Goal: Register for event/course

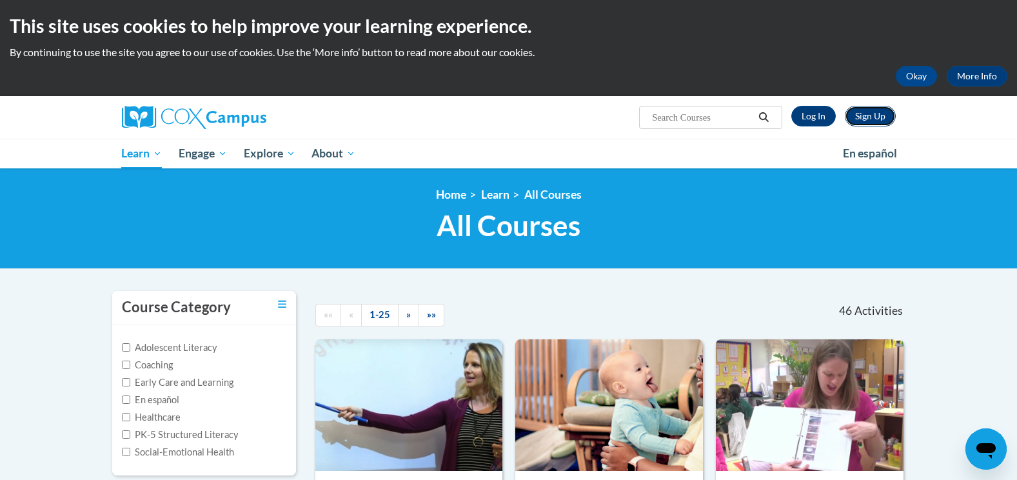
click at [850, 121] on link "Sign Up" at bounding box center [869, 116] width 51 height 21
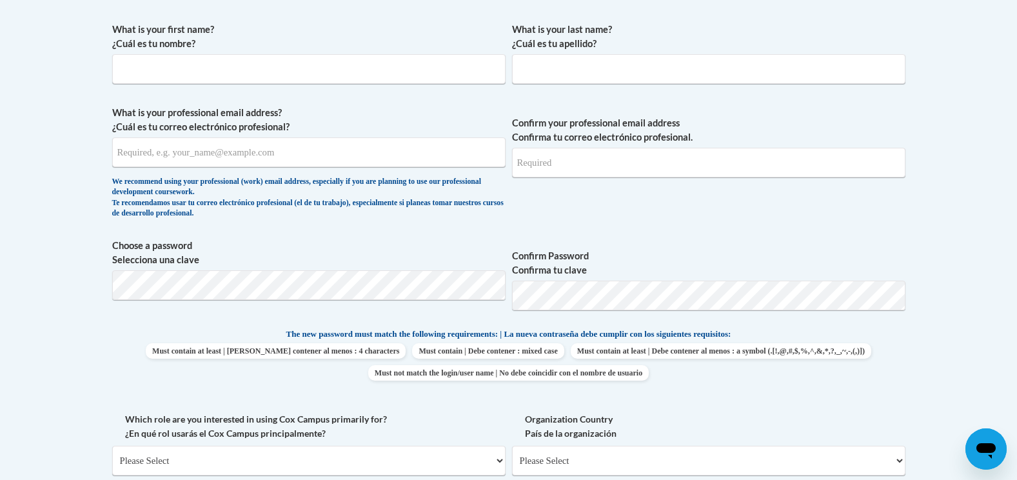
scroll to position [258, 0]
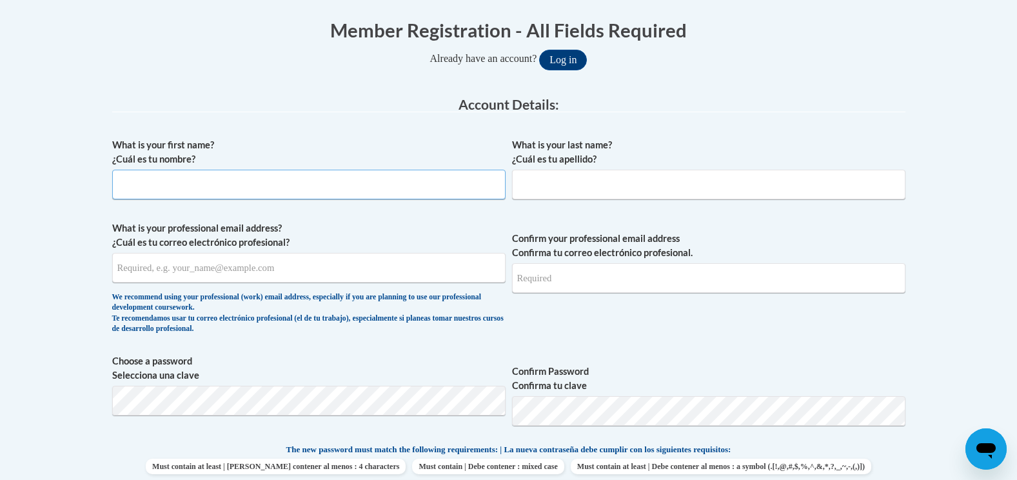
click at [325, 184] on input "What is your first name? ¿Cuál es tu nombre?" at bounding box center [308, 185] width 393 height 30
type input "Dionte"
type input "Mayo"
click at [307, 265] on input "What is your professional email address? ¿Cuál es tu correo electrónico profesi…" at bounding box center [308, 268] width 393 height 30
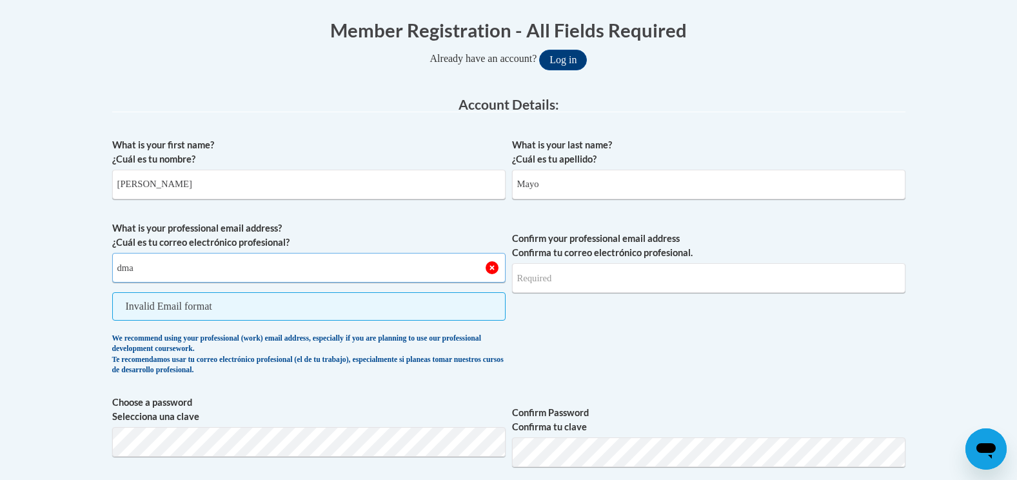
type input "dmayo@cdcheadstart.org"
click at [564, 286] on input "Confirm your professional email address Confirma tu correo electrónico profesio…" at bounding box center [708, 278] width 393 height 30
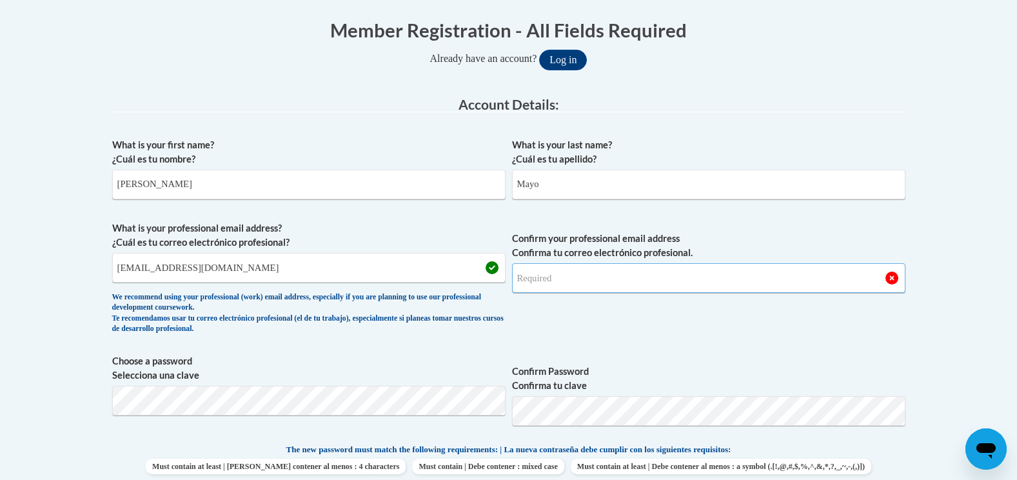
type input "dmayo@cdcheadstart.org"
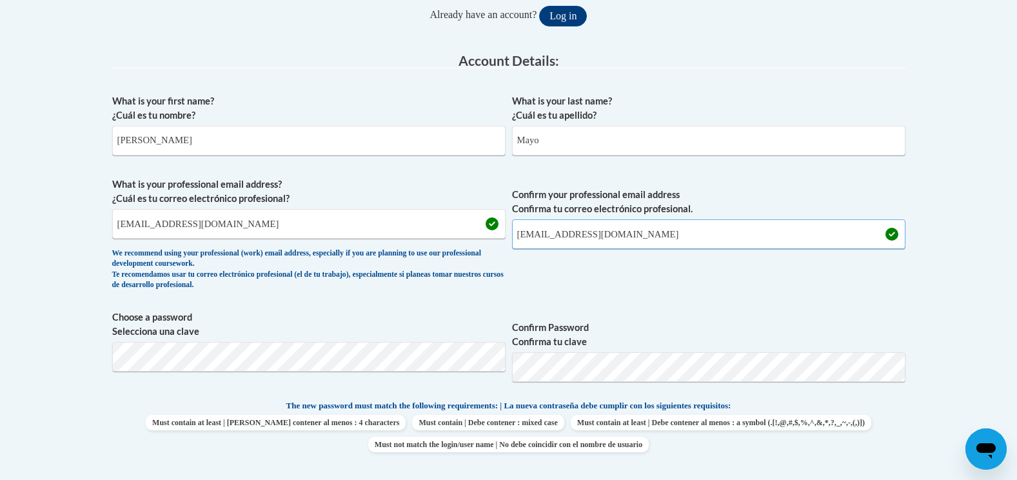
scroll to position [322, 0]
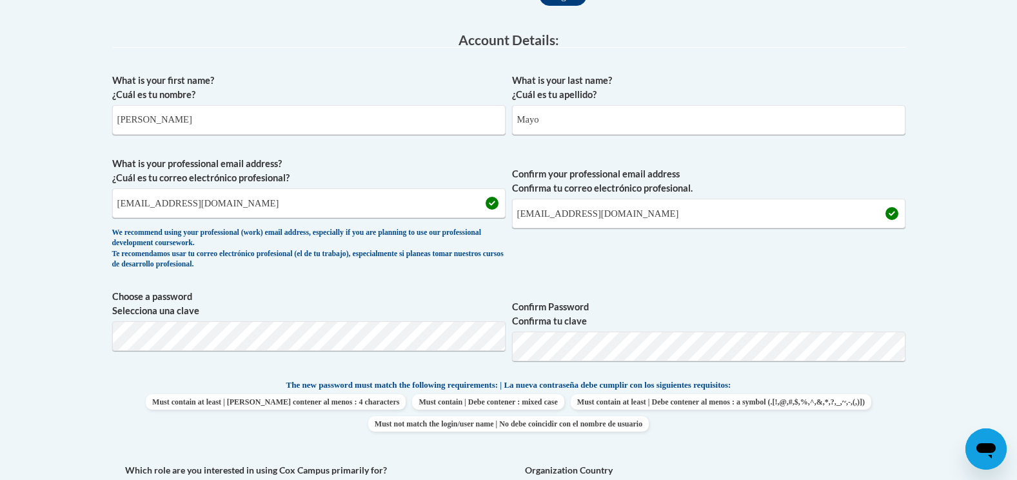
click at [535, 248] on span "Confirm your professional email address Confirma tu correo electrónico profesio…" at bounding box center [708, 216] width 393 height 119
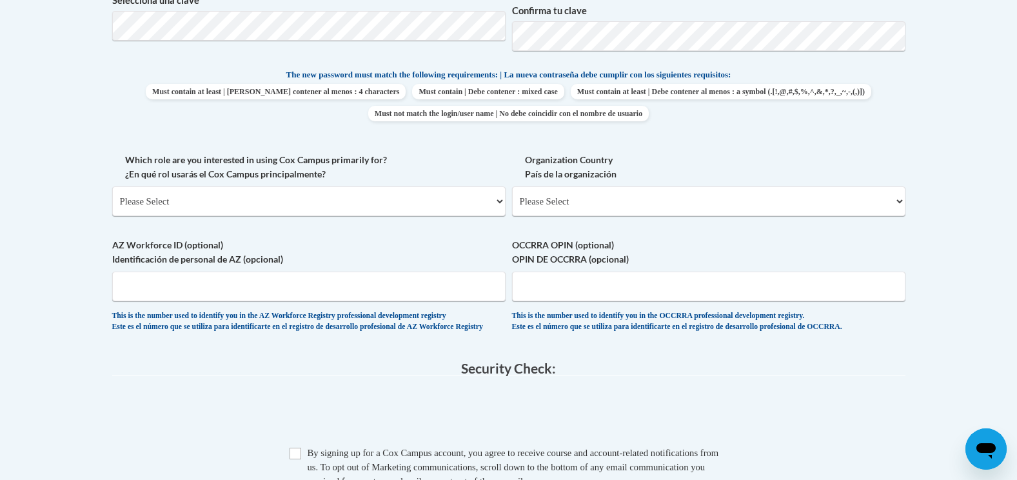
scroll to position [645, 0]
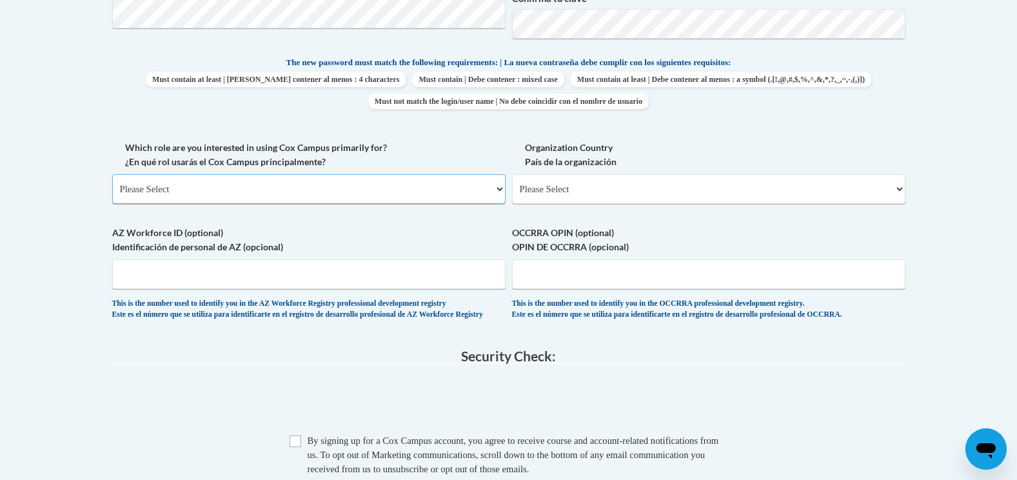
click at [293, 197] on select "Please Select College/University | Colegio/Universidad Community/Nonprofit Part…" at bounding box center [308, 189] width 393 height 30
click at [53, 200] on body "This site uses cookies to help improve your learning experience. By continuing …" at bounding box center [508, 134] width 1017 height 1558
click at [661, 194] on select "Please Select United States | Estados Unidos Outside of the United States | Fue…" at bounding box center [708, 189] width 393 height 30
select select "ad49bcad-a171-4b2e-b99c-48b446064914"
click at [512, 174] on select "Please Select United States | Estados Unidos Outside of the United States | Fue…" at bounding box center [708, 189] width 393 height 30
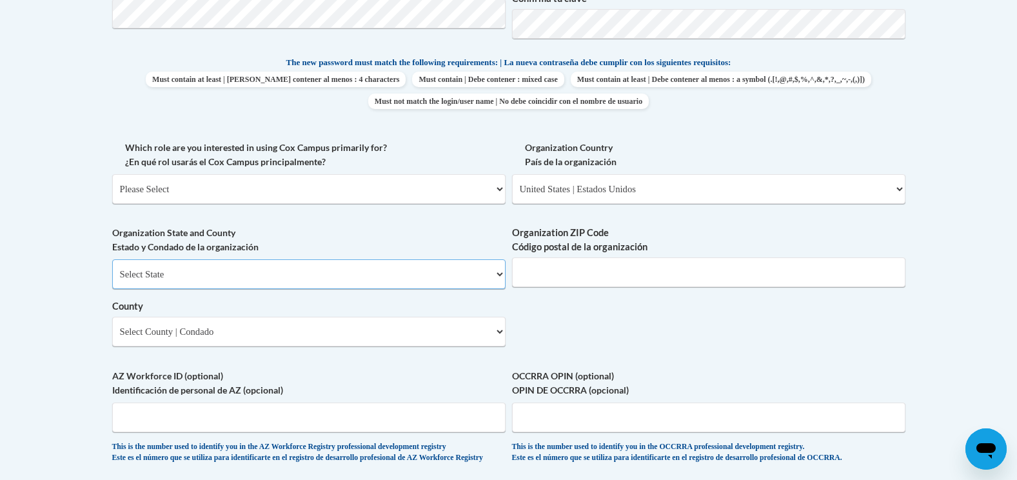
click at [307, 276] on select "Select State Alabama Alaska Arizona Arkansas California Colorado Connecticut De…" at bounding box center [308, 274] width 393 height 30
select select "[US_STATE]"
click at [112, 259] on select "Select State Alabama Alaska Arizona Arkansas California Colorado Connecticut De…" at bounding box center [308, 274] width 393 height 30
click at [664, 275] on input "Organization ZIP Code Código postal de la organización" at bounding box center [708, 272] width 393 height 30
type input "43229"
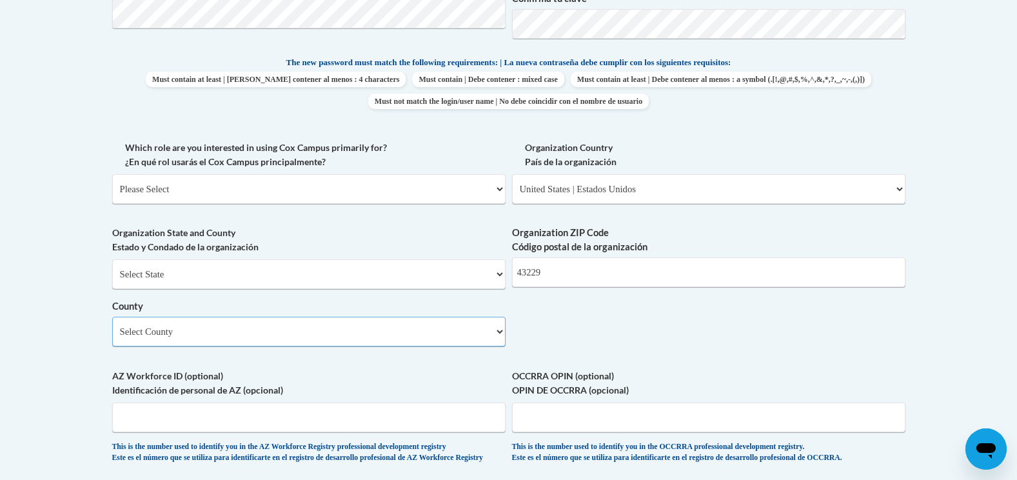
click at [428, 327] on select "Select County Adams Allen Ashland Ashtabula Athens Auglaize Belmont Brown Butle…" at bounding box center [308, 332] width 393 height 30
select select "Franklin"
click at [112, 317] on select "Select County Adams Allen Ashland Ashtabula Athens Auglaize Belmont Brown Butle…" at bounding box center [308, 332] width 393 height 30
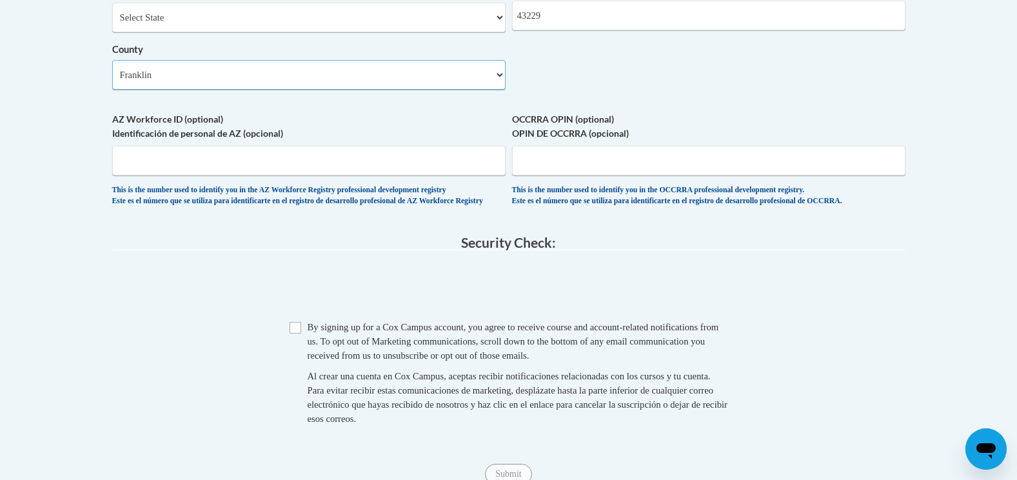
scroll to position [902, 0]
click at [572, 164] on input "OCCRRA OPIN (optional) OPIN DE OCCRRA (opcional)" at bounding box center [708, 159] width 393 height 30
paste input "1146-5803"
type input "1146-5803"
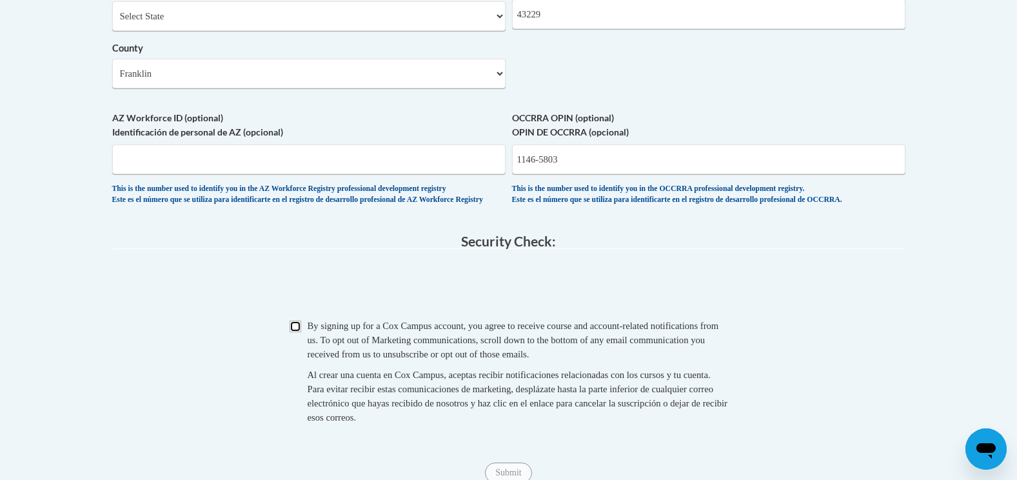
click at [292, 332] on input "Checkbox" at bounding box center [295, 326] width 12 height 12
checkbox input "true"
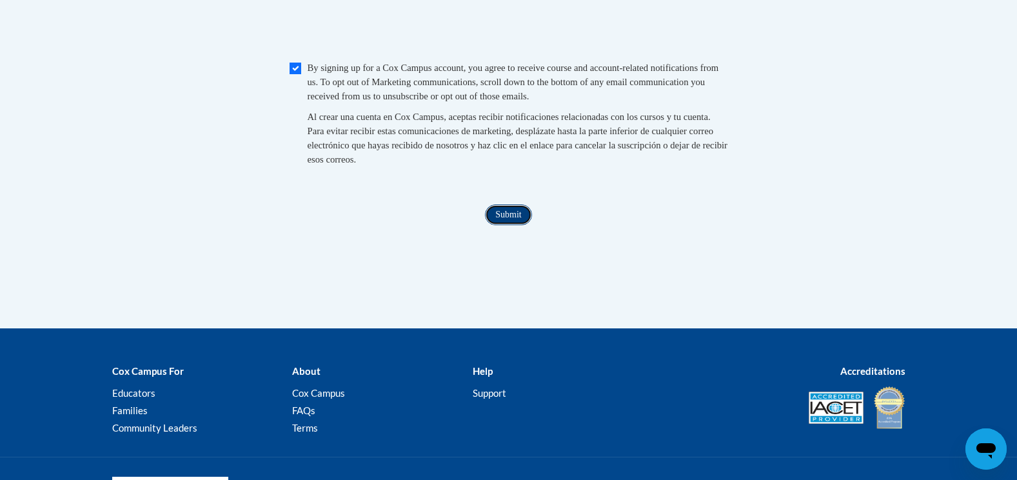
click at [505, 225] on input "Submit" at bounding box center [508, 214] width 46 height 21
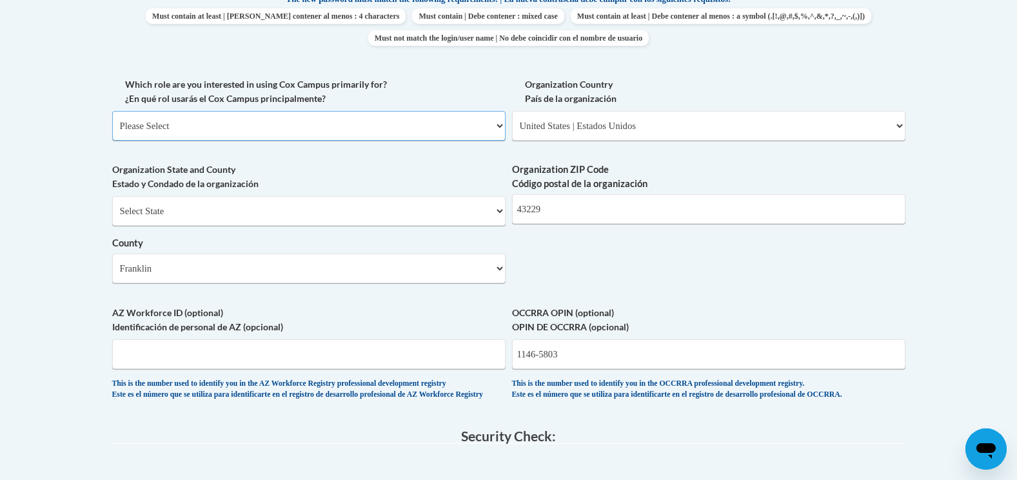
scroll to position [690, 0]
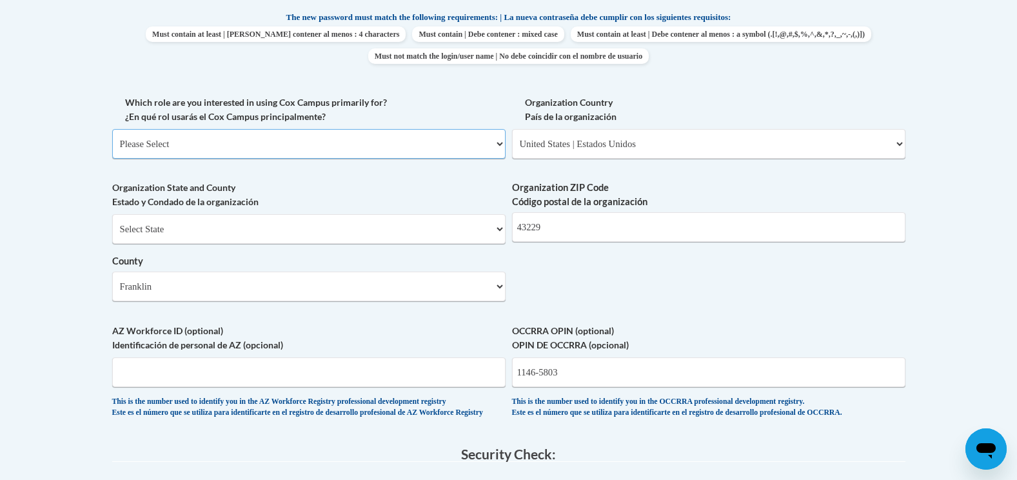
drag, startPoint x: 258, startPoint y: 155, endPoint x: 264, endPoint y: 152, distance: 7.2
click at [258, 155] on select "Please Select College/University | Colegio/Universidad Community/Nonprofit Part…" at bounding box center [308, 144] width 393 height 30
select select "fbf2d438-af2f-41f8-98f1-81c410e29de3"
click at [112, 129] on select "Please Select College/University | Colegio/Universidad Community/Nonprofit Part…" at bounding box center [308, 144] width 393 height 30
select select "null"
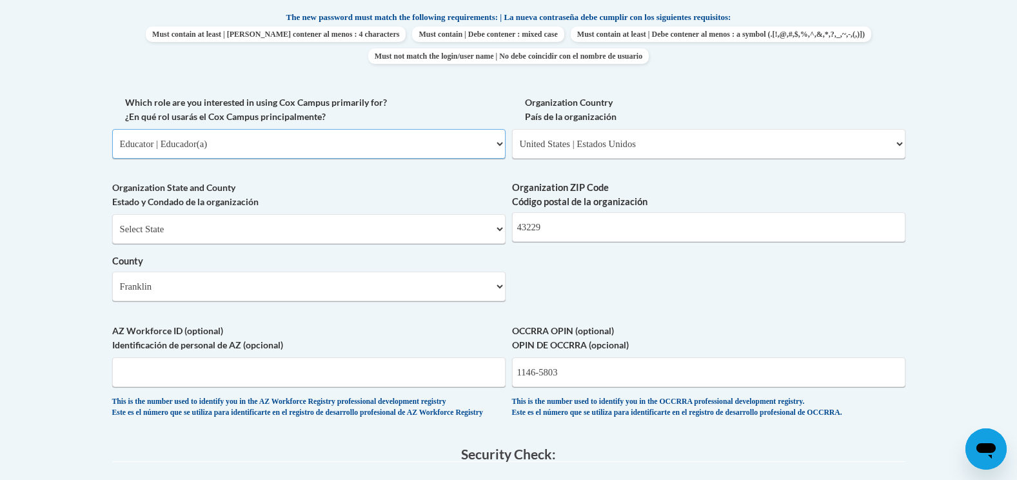
select select "null"
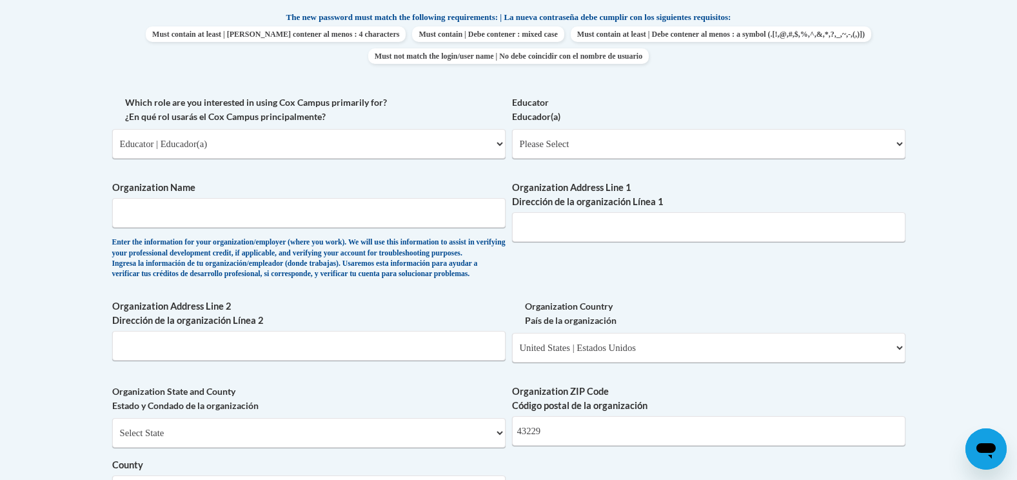
click at [569, 165] on div "Educator Educador(a) Please Select Early Learning/Daycare Teacher/Family Home C…" at bounding box center [708, 131] width 393 height 73
click at [585, 128] on span "Educator Educador(a) Please Select Early Learning/Daycare Teacher/Family Home C…" at bounding box center [708, 126] width 393 height 63
click at [579, 142] on select "Please Select Early Learning/Daycare Teacher/Family Home Care Provider | Maestr…" at bounding box center [708, 144] width 393 height 30
select select "5e2af403-4f2c-4e49-a02f-103e55d7b75b"
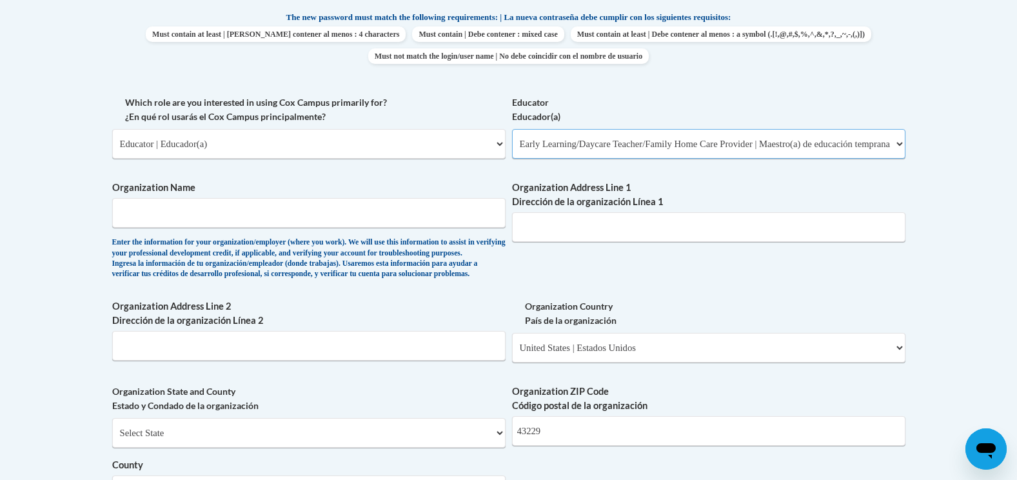
click at [512, 129] on select "Please Select Early Learning/Daycare Teacher/Family Home Care Provider | Maestr…" at bounding box center [708, 144] width 393 height 30
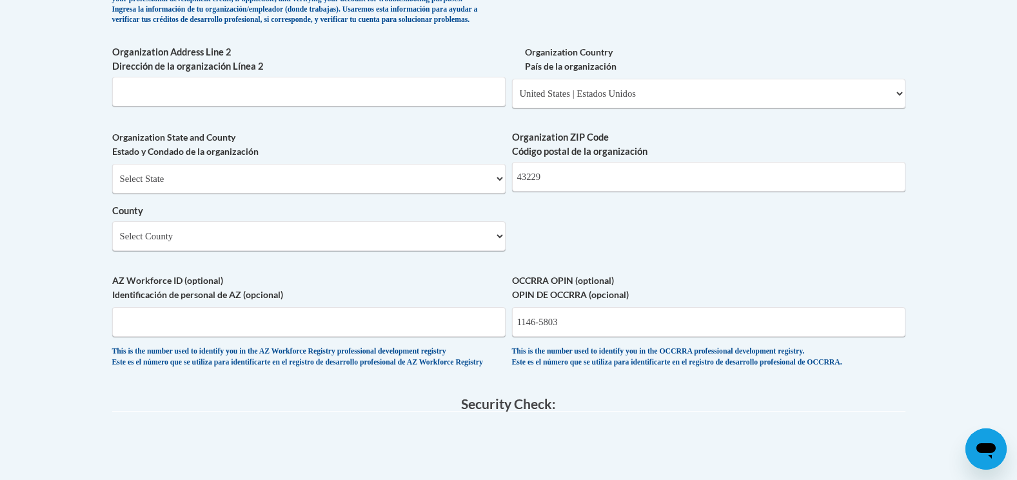
scroll to position [754, 0]
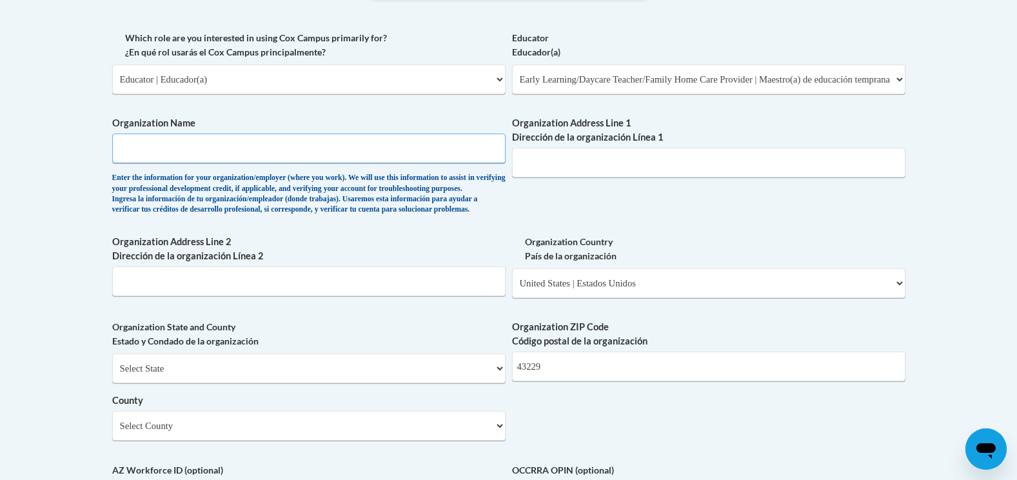
click at [286, 153] on input "Organization Name" at bounding box center [308, 148] width 393 height 30
type input "Child Development council of franklin county head start"
click at [552, 160] on input "Organization Address Line 1 Dirección de la organización Línea 1" at bounding box center [708, 163] width 393 height 30
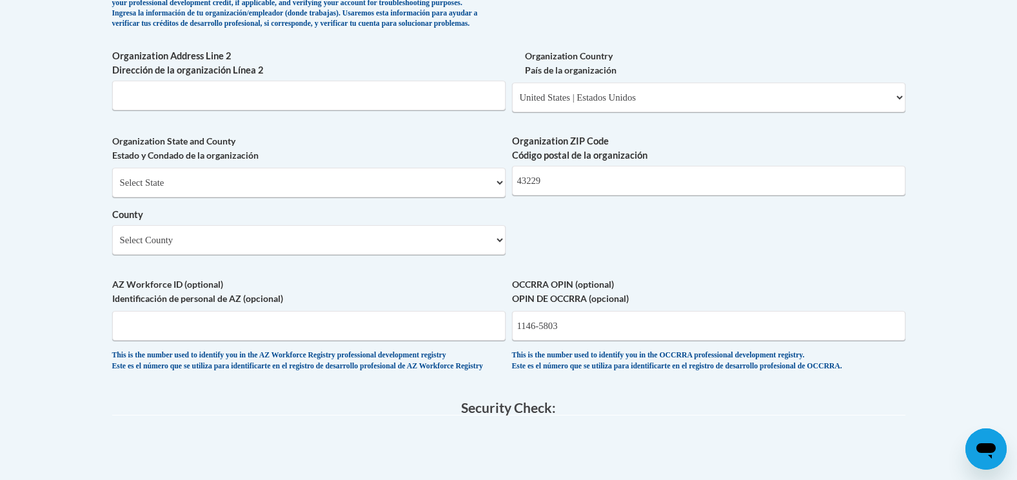
scroll to position [819, 0]
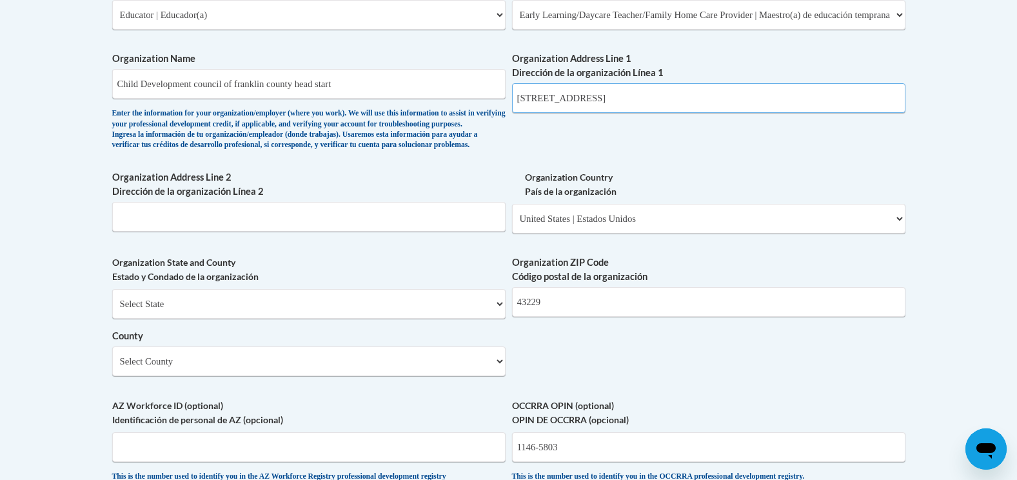
type input "5220 Avalon Ave"
click at [598, 159] on div "What is your first name? ¿Cuál es tu nombre? Dionte What is your last name? ¿Cu…" at bounding box center [508, 38] width 793 height 935
click at [271, 318] on select "Select State Alabama Alaska Arizona Arkansas California Colorado Connecticut De…" at bounding box center [308, 304] width 393 height 30
select select "Ohio"
click at [112, 310] on select "Select State Alabama Alaska Arizona Arkansas California Colorado Connecticut De…" at bounding box center [308, 304] width 393 height 30
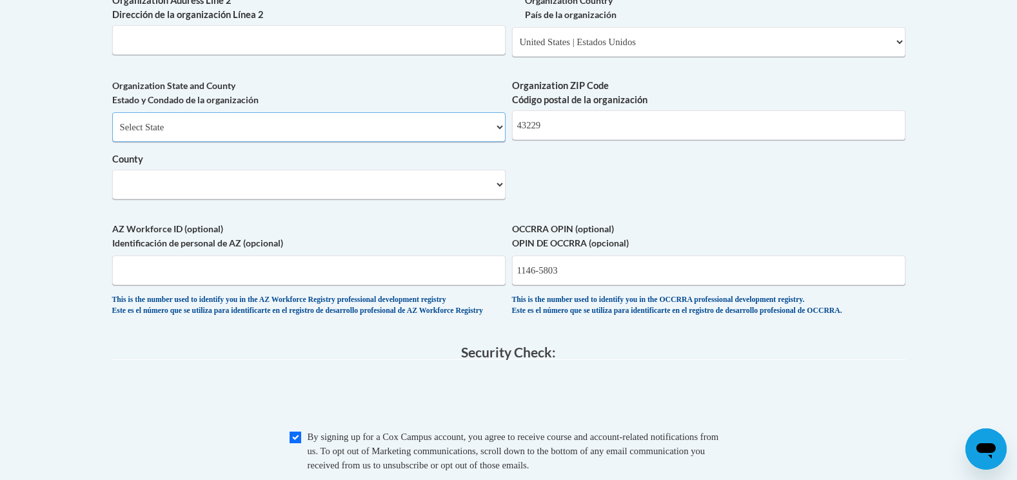
scroll to position [1012, 0]
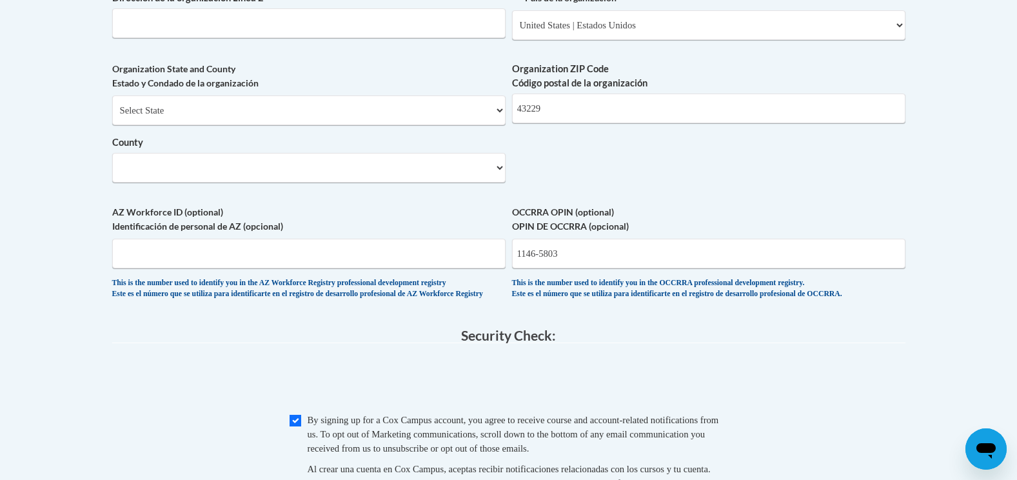
click at [443, 192] on div "Organization State and County Estado y Condado de la organización Select State …" at bounding box center [308, 127] width 393 height 130
click at [441, 182] on select "Select County Adams Allen Ashland Ashtabula Athens Auglaize Belmont Brown Butle…" at bounding box center [308, 168] width 393 height 30
click at [428, 182] on select "Select County Adams Allen Ashland Ashtabula Athens Auglaize Belmont Brown Butle…" at bounding box center [308, 168] width 393 height 30
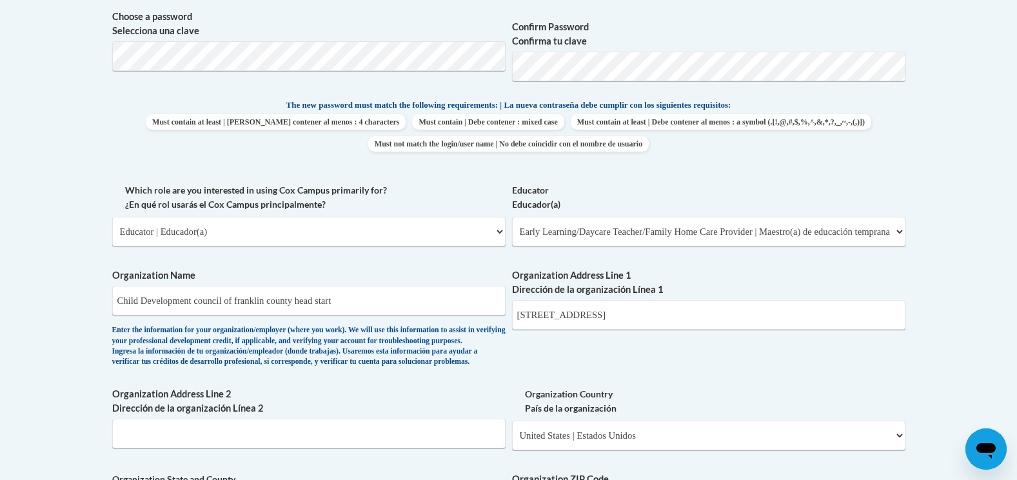
scroll to position [625, 0]
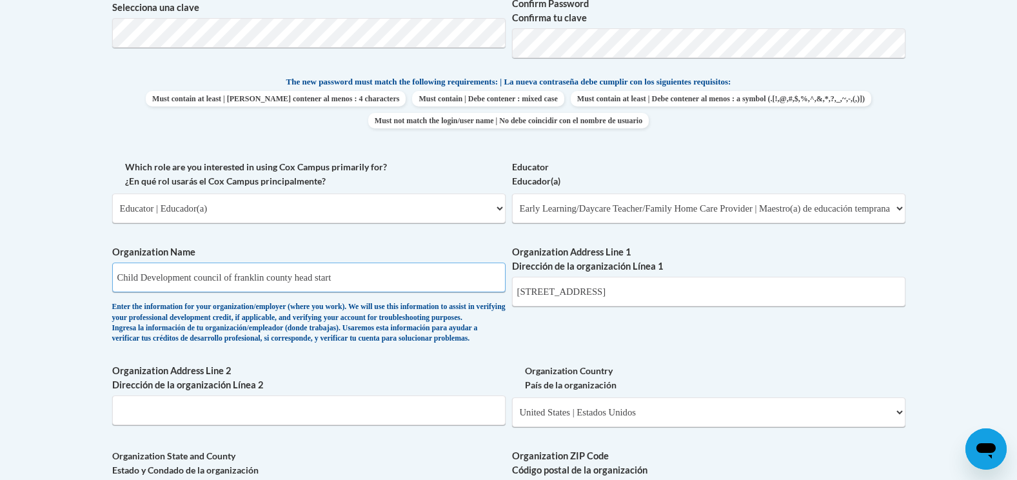
click at [388, 283] on input "Child Development council of franklin county head start" at bounding box center [308, 277] width 393 height 30
type input "Child Development council of franklin county head start"
click at [403, 231] on div "Which role are you interested in using Cox Campus primarily for? ¿En qué rol us…" at bounding box center [308, 196] width 393 height 73
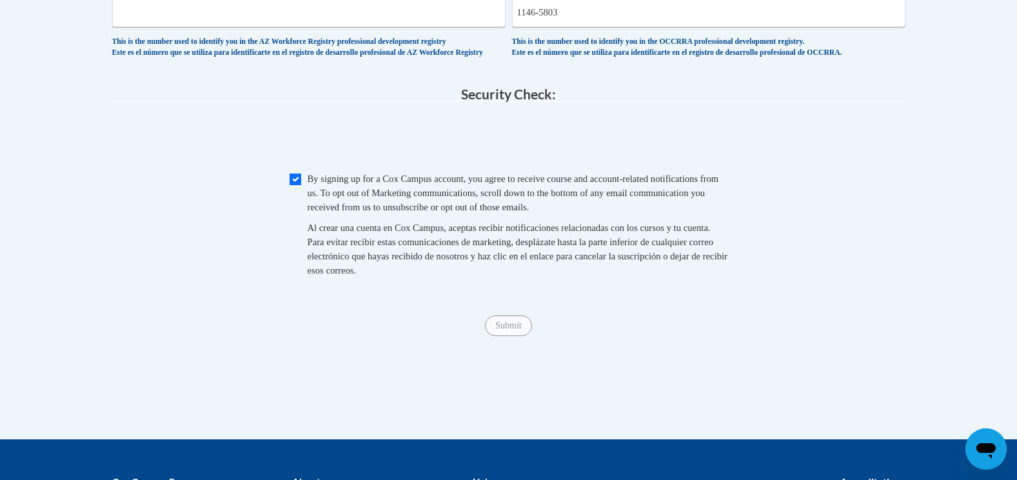
scroll to position [1254, 0]
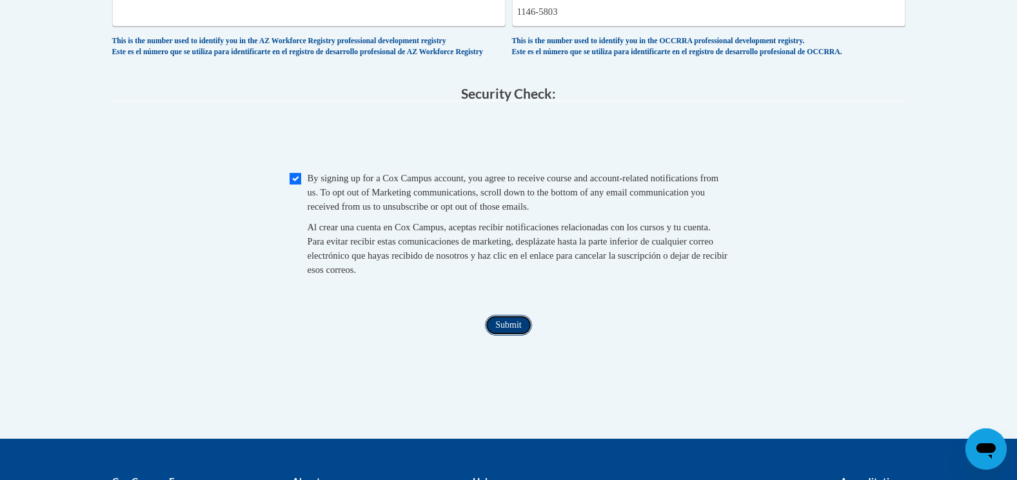
click at [494, 335] on input "Submit" at bounding box center [508, 325] width 46 height 21
click at [596, 26] on input "1146-5803" at bounding box center [708, 12] width 393 height 30
click at [627, 101] on legend "Security Check:" at bounding box center [508, 93] width 793 height 15
click at [567, 26] on input "1146-5803" at bounding box center [708, 12] width 393 height 30
click at [544, 26] on input "1146-5803" at bounding box center [708, 12] width 393 height 30
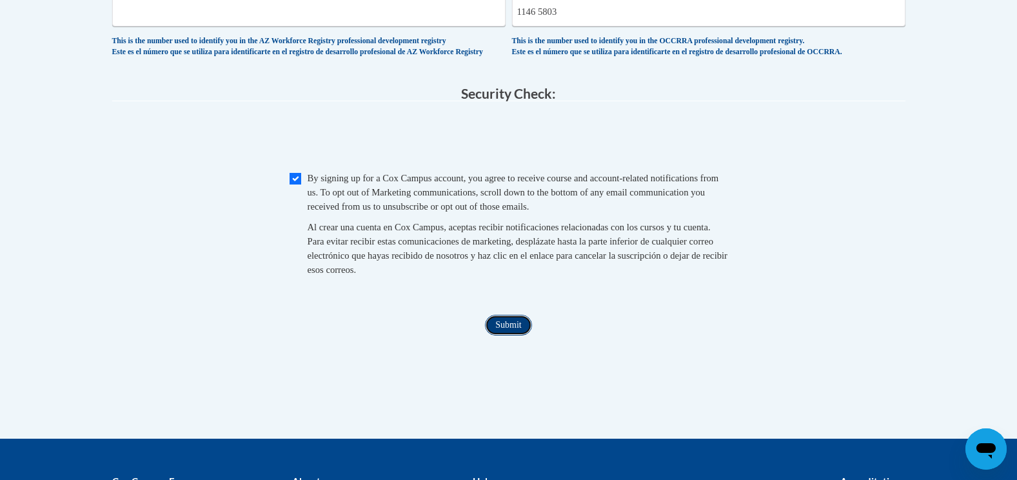
click at [506, 335] on input "Submit" at bounding box center [508, 325] width 46 height 21
type input "1146-5803"
click at [502, 335] on input "Submit" at bounding box center [508, 325] width 46 height 21
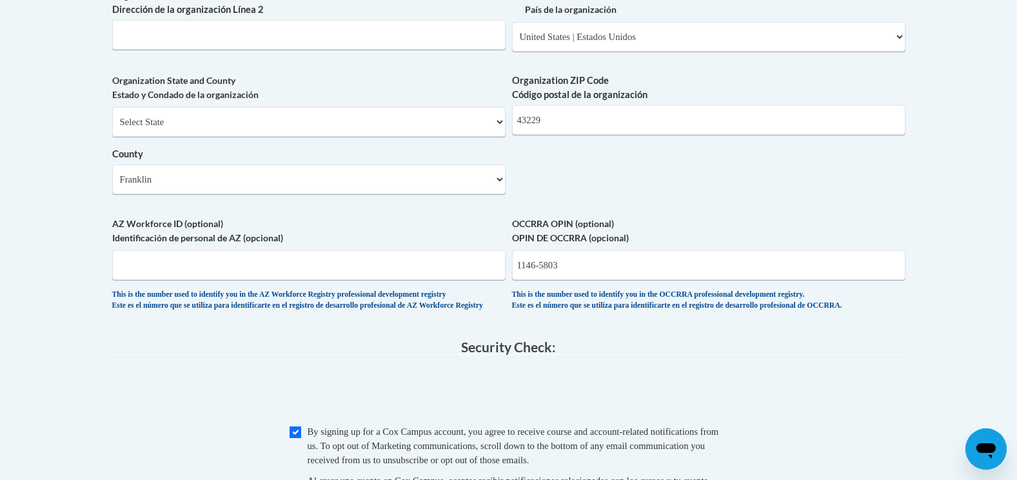
scroll to position [996, 0]
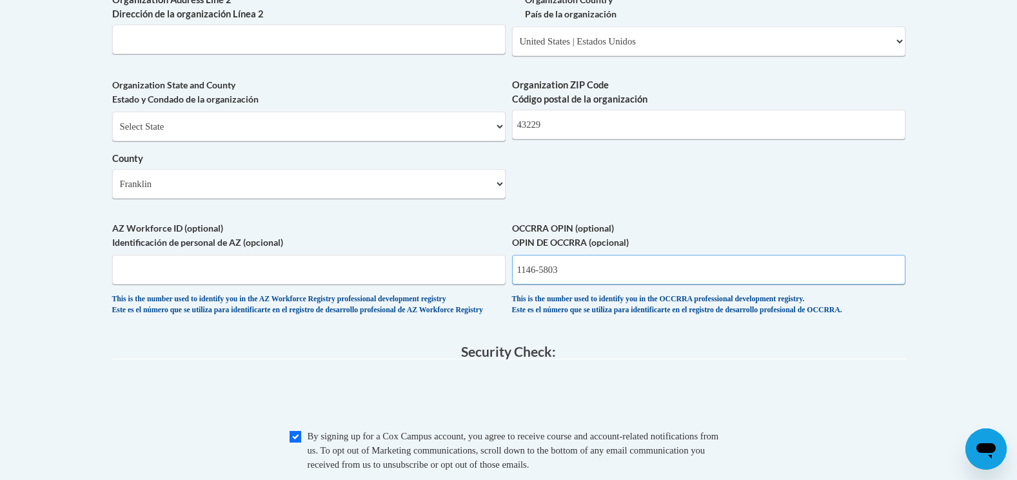
drag, startPoint x: 577, startPoint y: 291, endPoint x: 393, endPoint y: 274, distance: 185.1
type input "1146-5803"
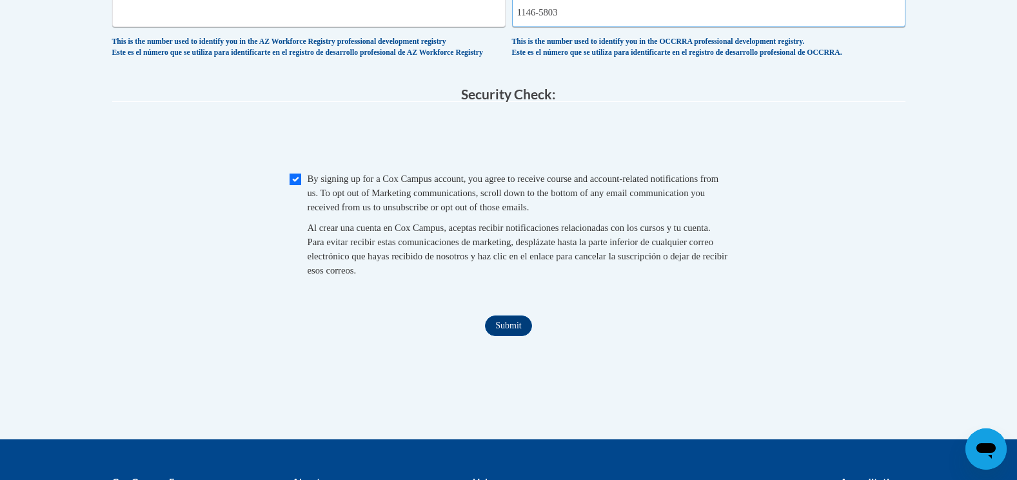
scroll to position [1254, 0]
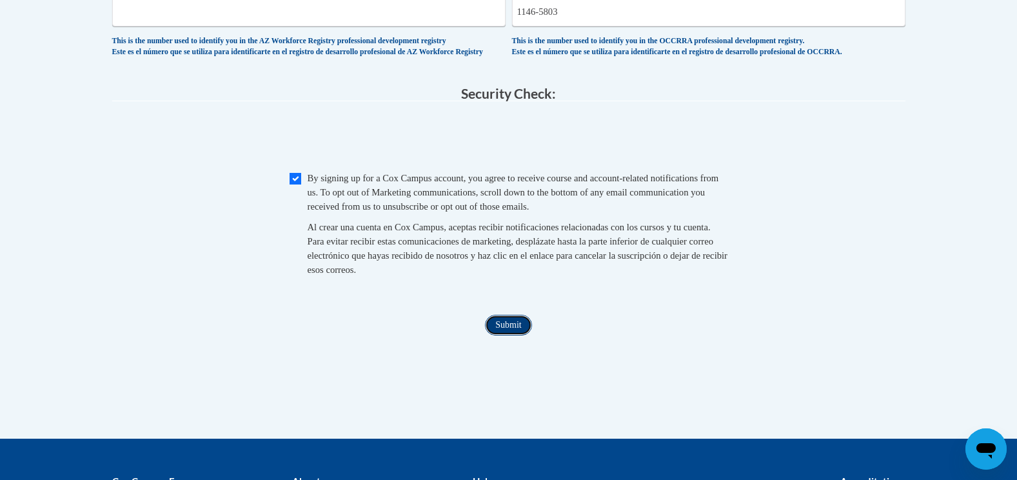
click at [511, 335] on input "Submit" at bounding box center [508, 325] width 46 height 21
drag, startPoint x: 570, startPoint y: 34, endPoint x: 405, endPoint y: 57, distance: 167.4
click at [367, 101] on legend "Security Check:" at bounding box center [508, 93] width 793 height 15
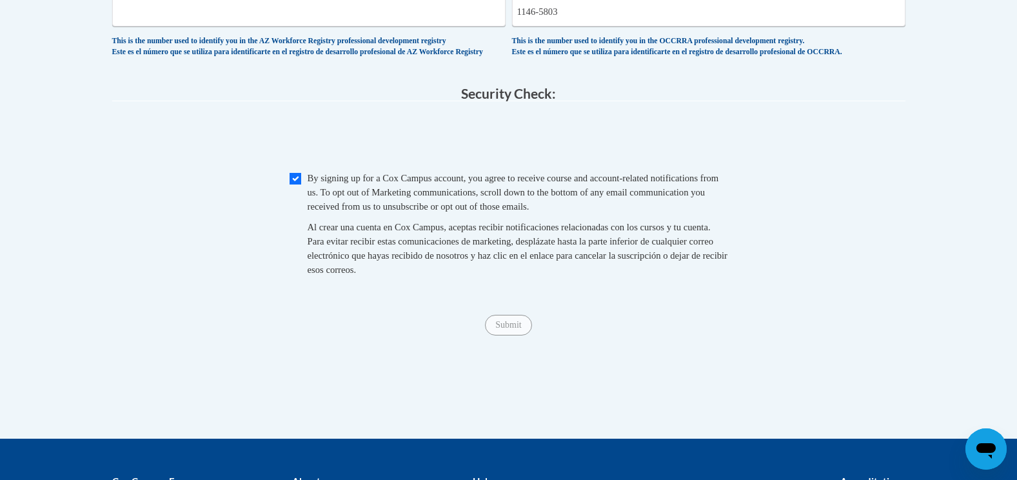
click at [801, 157] on span "0cAFcWeA6Vt4_te0Hln0RpQqMyjT1xMnvjBKHh4D0OINYyzHumMFZRvgaeztJcsCMY79L2A1KlOV8vJ…" at bounding box center [508, 139] width 793 height 50
drag, startPoint x: 582, startPoint y: 24, endPoint x: 209, endPoint y: 61, distance: 375.0
click at [509, 335] on input "Submit" at bounding box center [508, 325] width 46 height 21
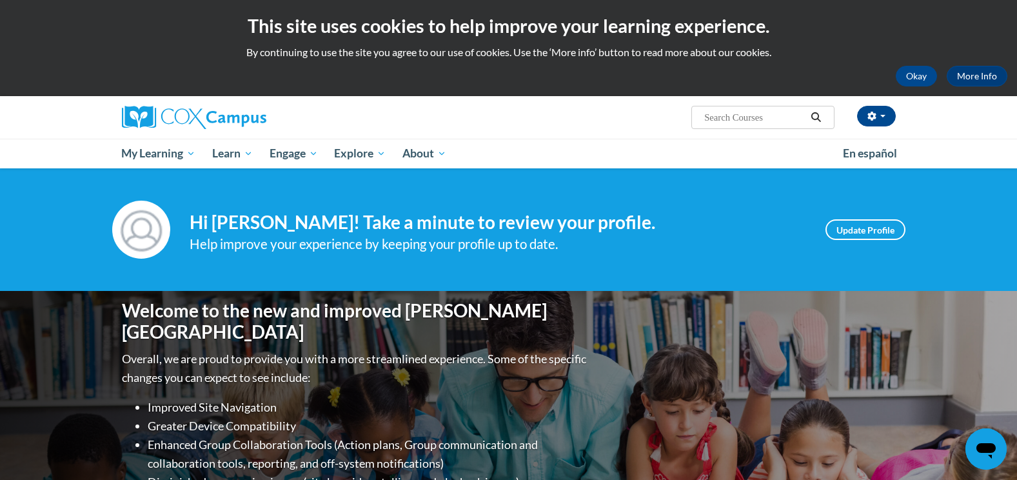
click at [726, 117] on input "Search..." at bounding box center [754, 117] width 103 height 15
paste input "Sharing Ideas Through Writing"
type input "Sharing Ideas Through Writing"
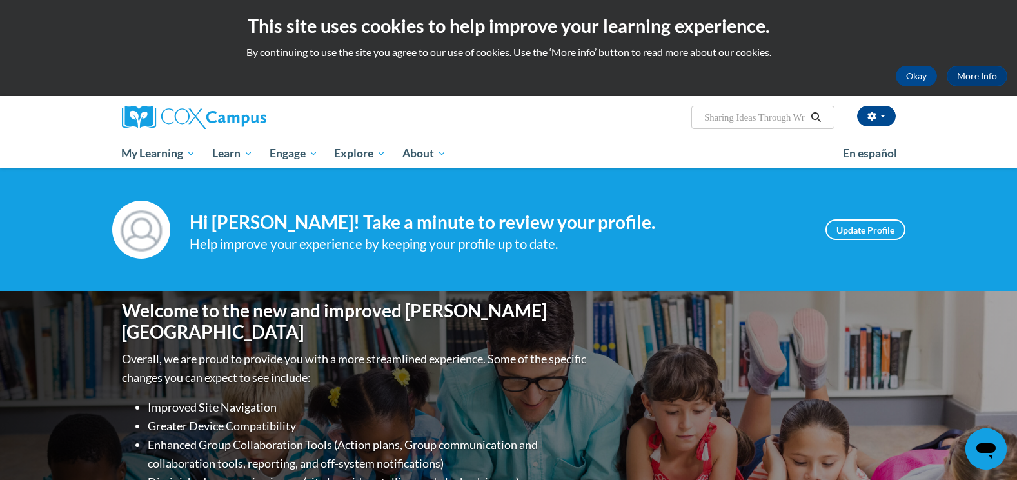
click at [814, 122] on button "Search" at bounding box center [815, 117] width 19 height 15
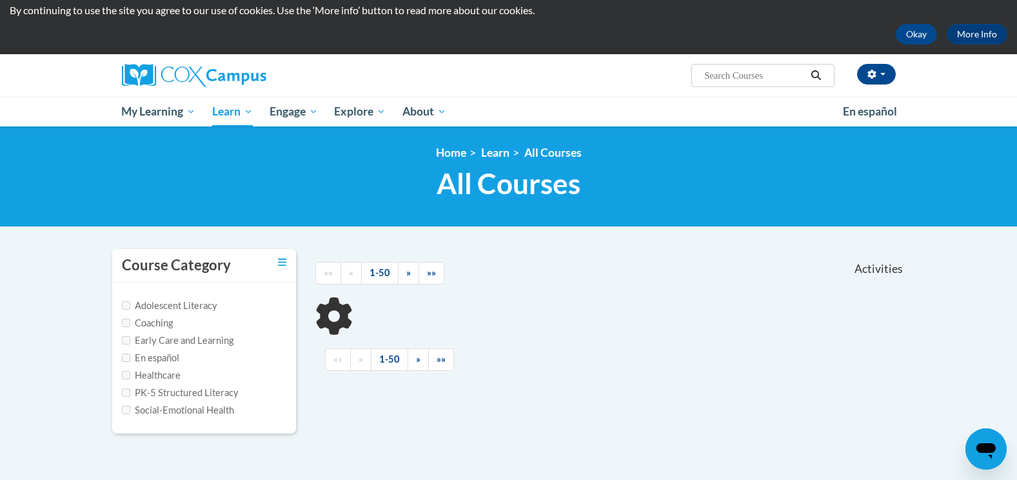
scroll to position [64, 0]
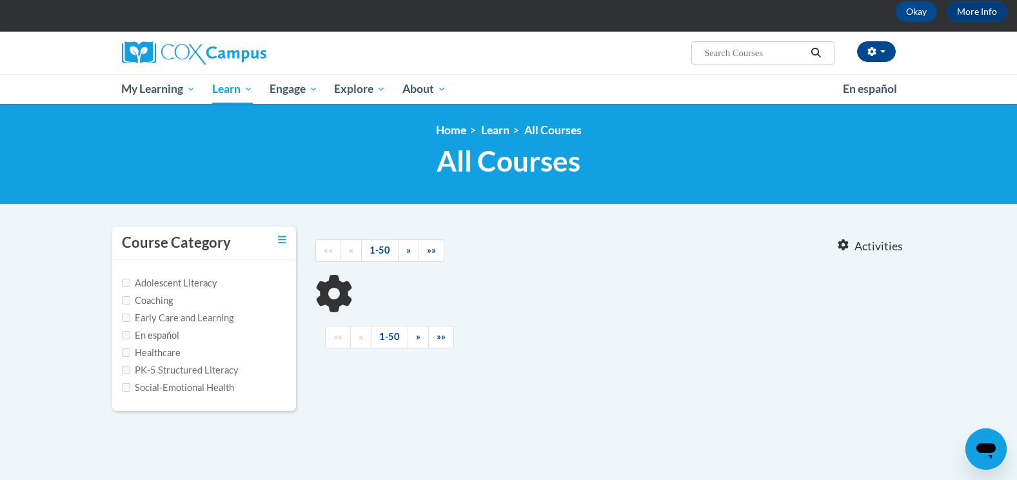
type input "Sharing Ideas Through Writing"
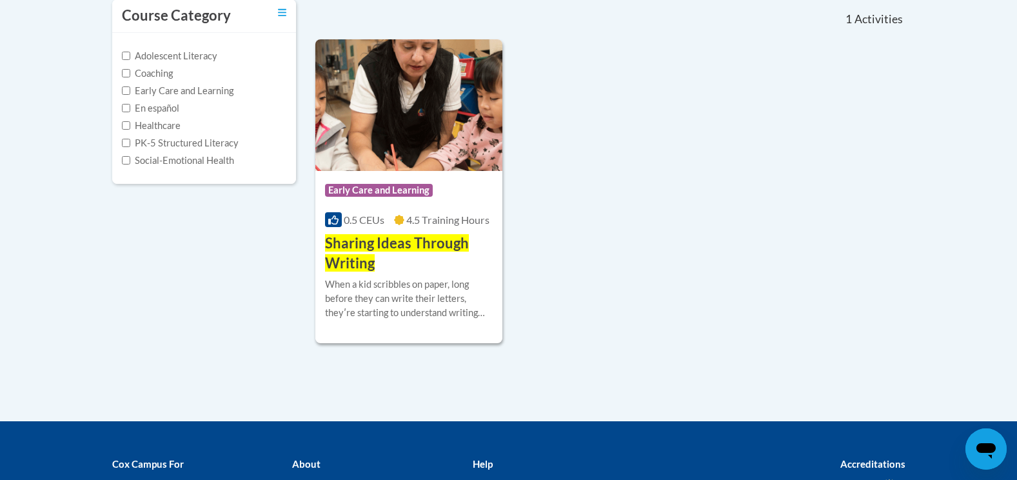
scroll to position [322, 0]
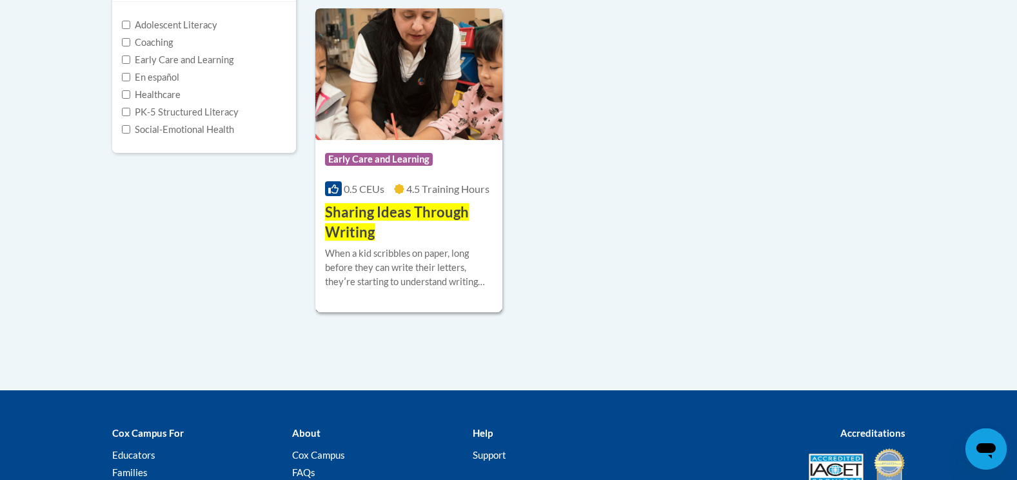
click at [382, 215] on span "Sharing Ideas Through Writing" at bounding box center [397, 221] width 144 height 37
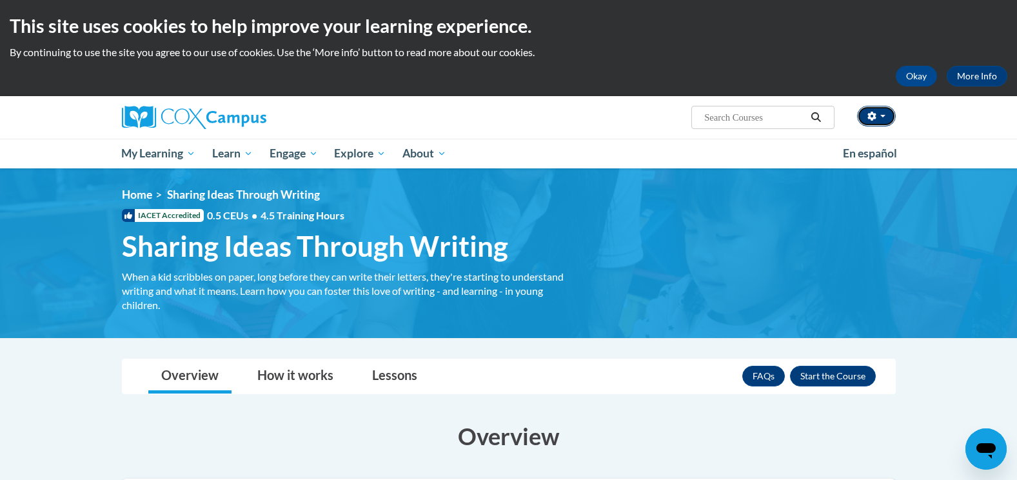
click at [873, 115] on icon "button" at bounding box center [871, 116] width 8 height 9
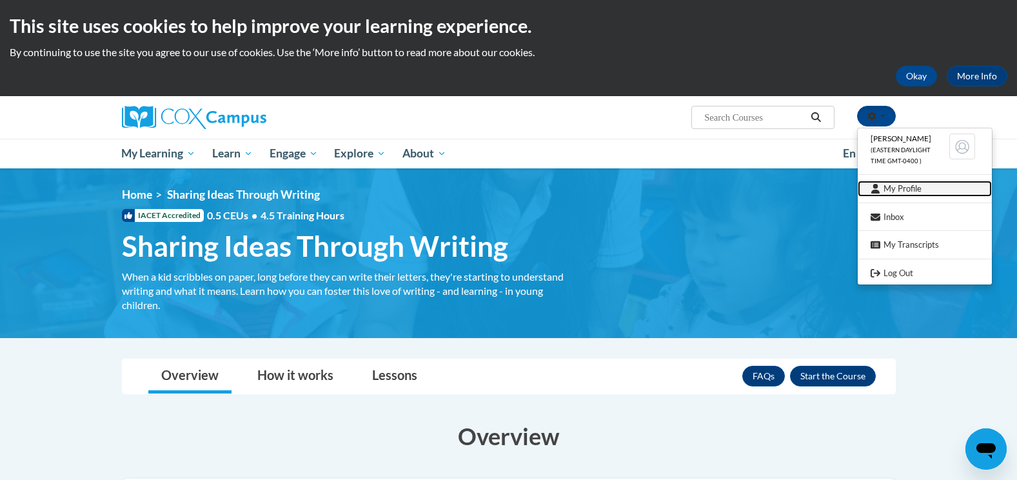
click at [897, 188] on link "My Profile" at bounding box center [924, 188] width 134 height 16
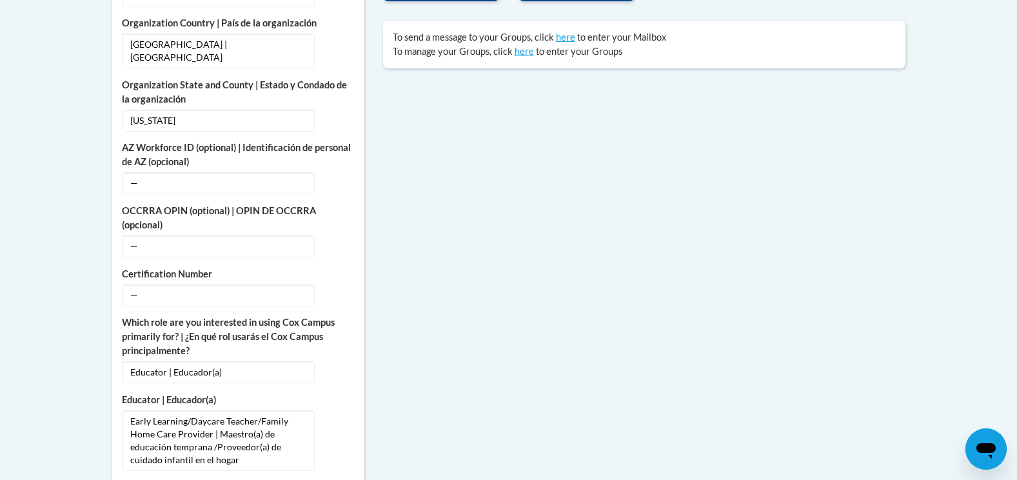
scroll to position [431, 0]
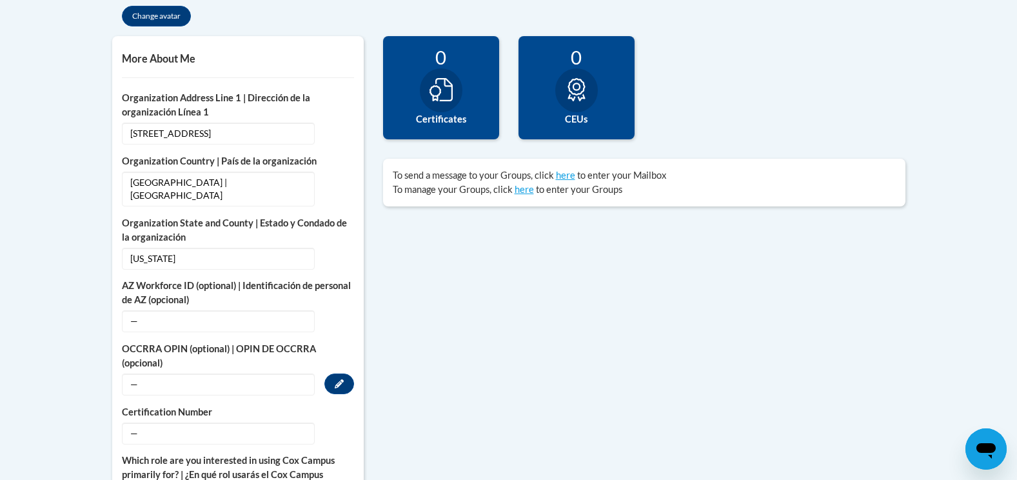
click at [216, 373] on span "—" at bounding box center [218, 384] width 193 height 22
click at [133, 373] on span "—" at bounding box center [218, 384] width 193 height 22
click at [331, 373] on button "Edit" at bounding box center [339, 383] width 30 height 21
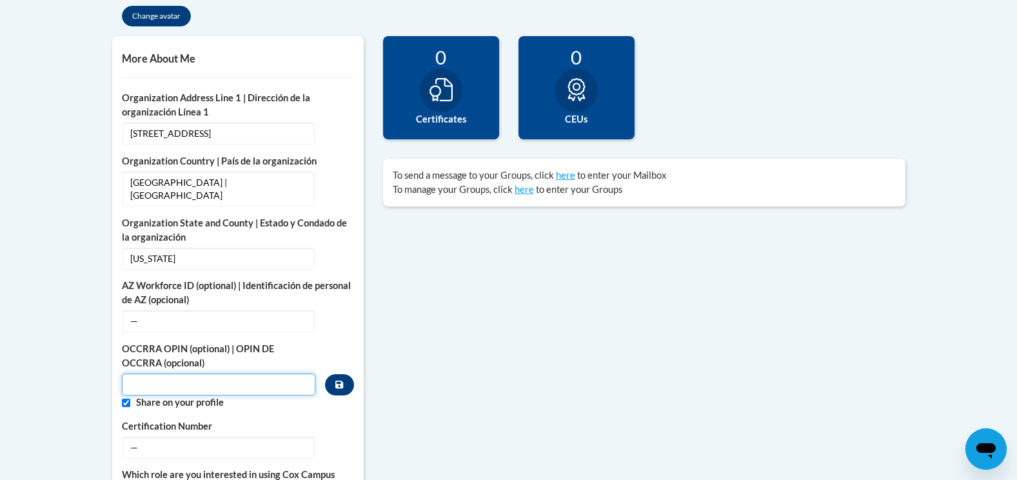
click at [226, 374] on input "Custom profile fields" at bounding box center [219, 384] width 194 height 22
type input "11465803"
click at [347, 374] on button "Custom profile fields" at bounding box center [339, 384] width 28 height 21
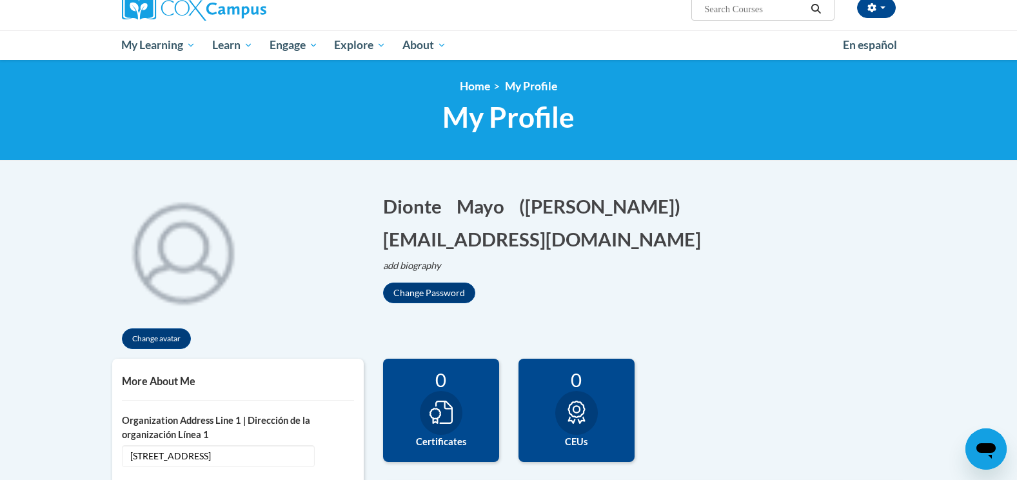
scroll to position [0, 0]
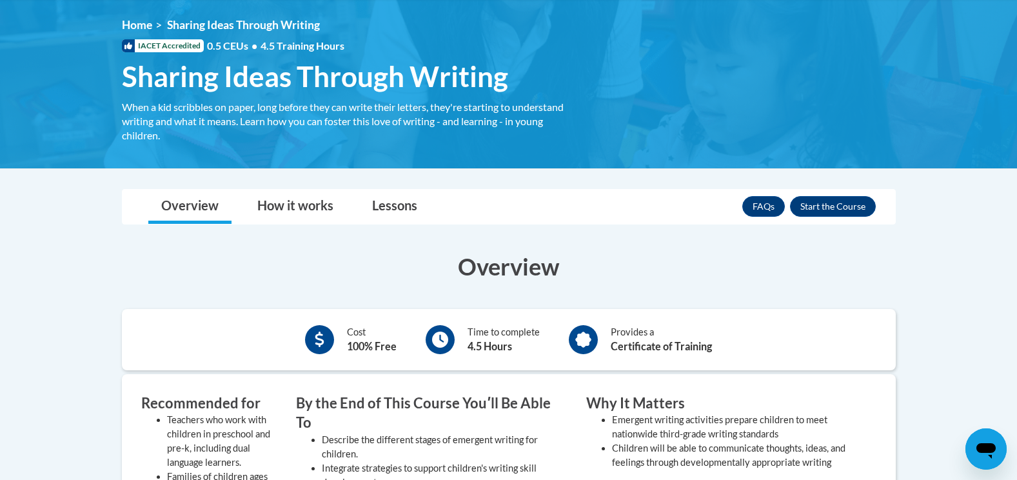
scroll to position [322, 0]
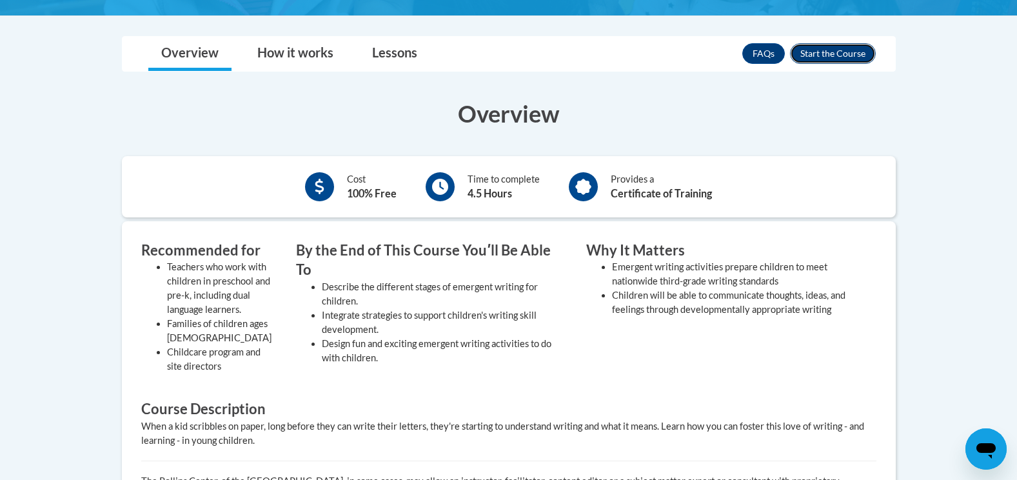
click at [824, 57] on button "Enroll" at bounding box center [833, 53] width 86 height 21
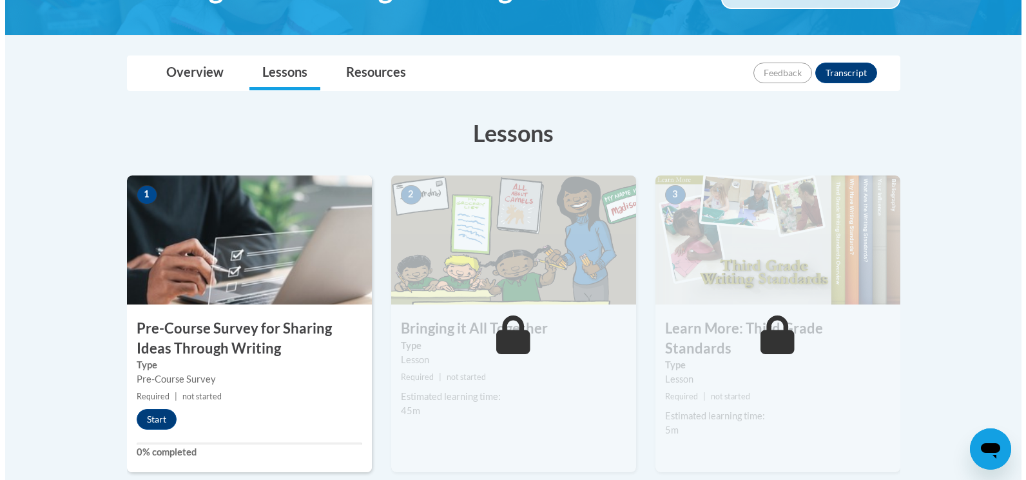
scroll to position [322, 0]
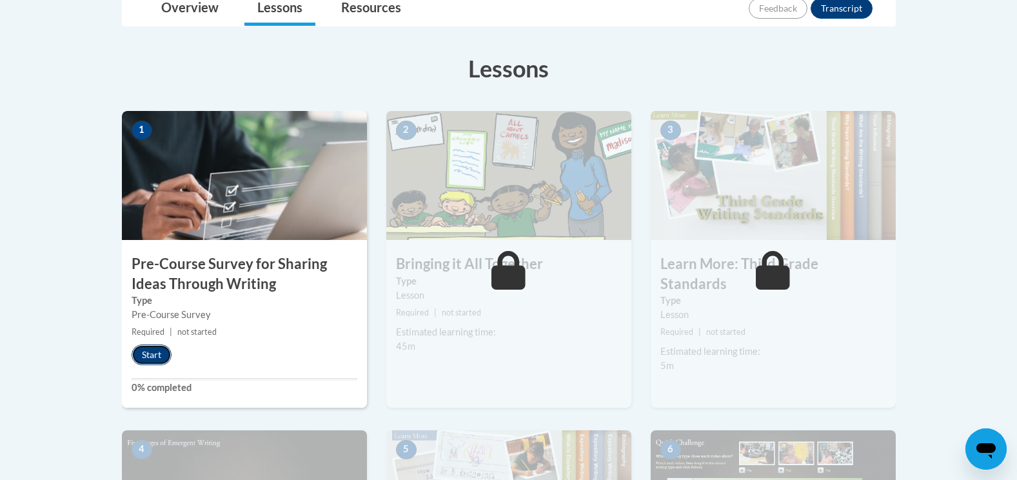
click at [139, 351] on button "Start" at bounding box center [151, 354] width 40 height 21
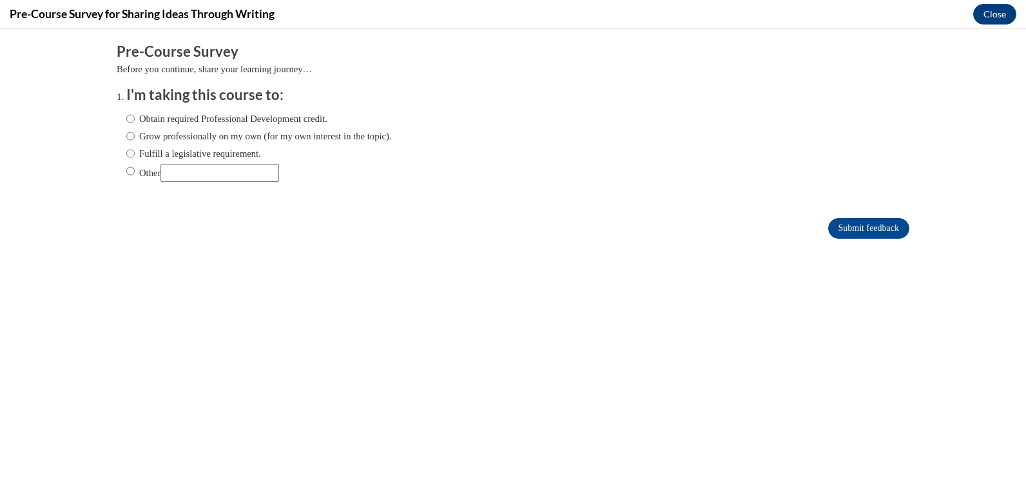
scroll to position [0, 0]
click at [194, 115] on label "Obtain required Professional Development credit." at bounding box center [226, 119] width 201 height 14
click at [135, 115] on input "Obtain required Professional Development credit." at bounding box center [130, 119] width 8 height 14
radio input "true"
click at [854, 232] on input "Submit feedback" at bounding box center [868, 228] width 81 height 21
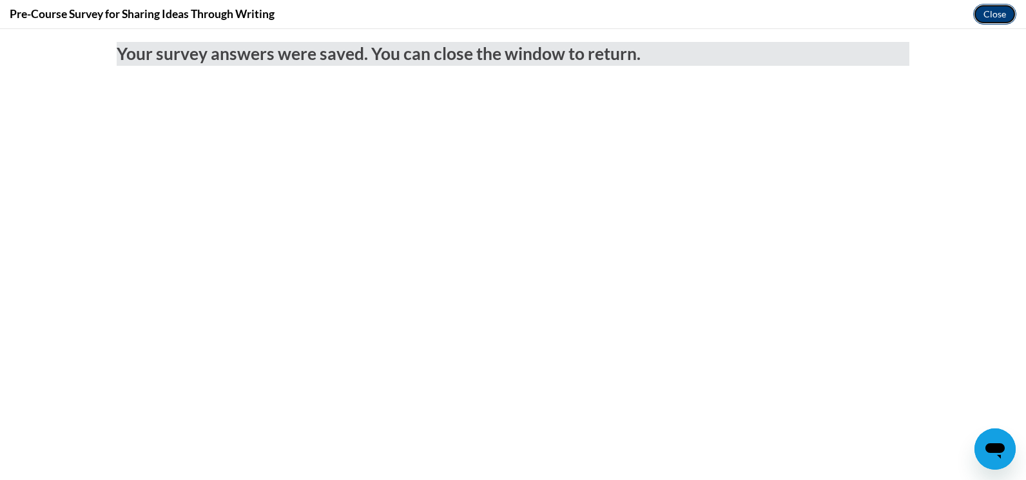
click at [986, 16] on button "Close" at bounding box center [994, 14] width 43 height 21
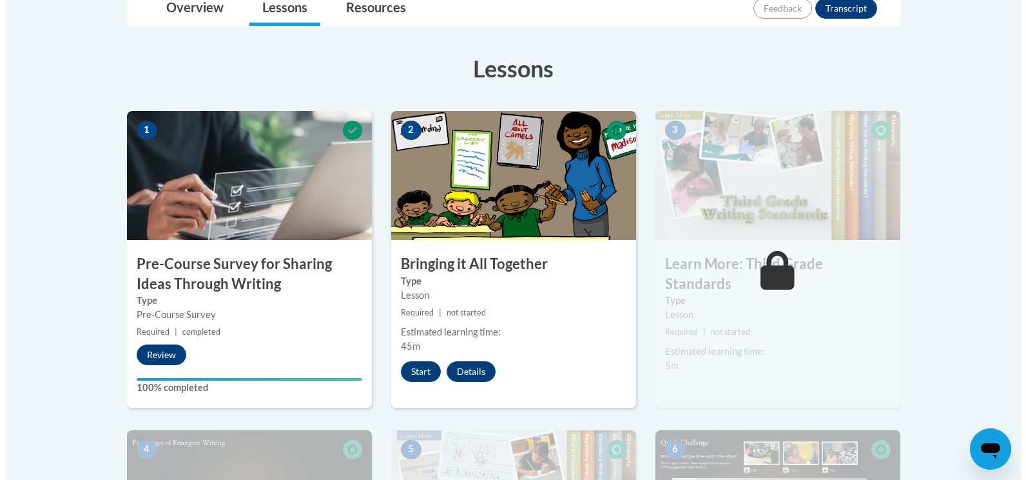
scroll to position [387, 0]
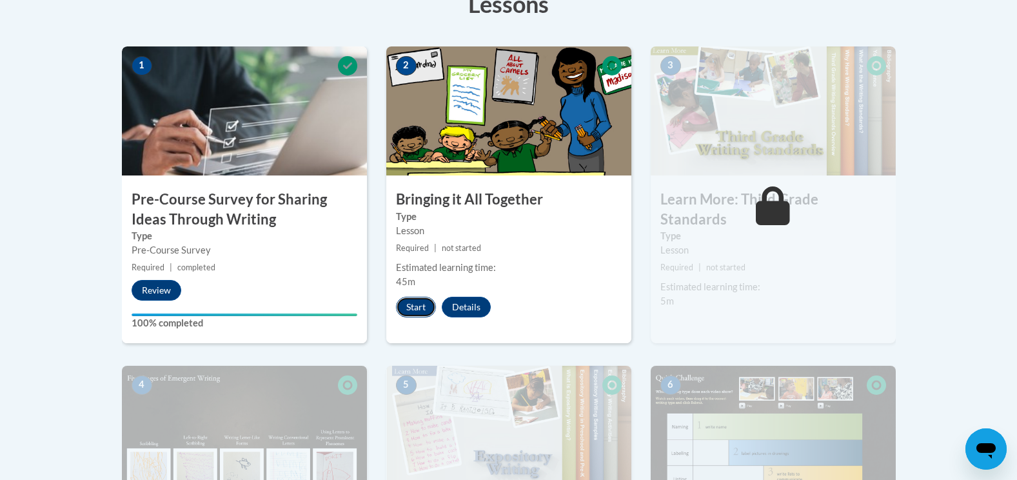
click at [420, 302] on button "Start" at bounding box center [416, 307] width 40 height 21
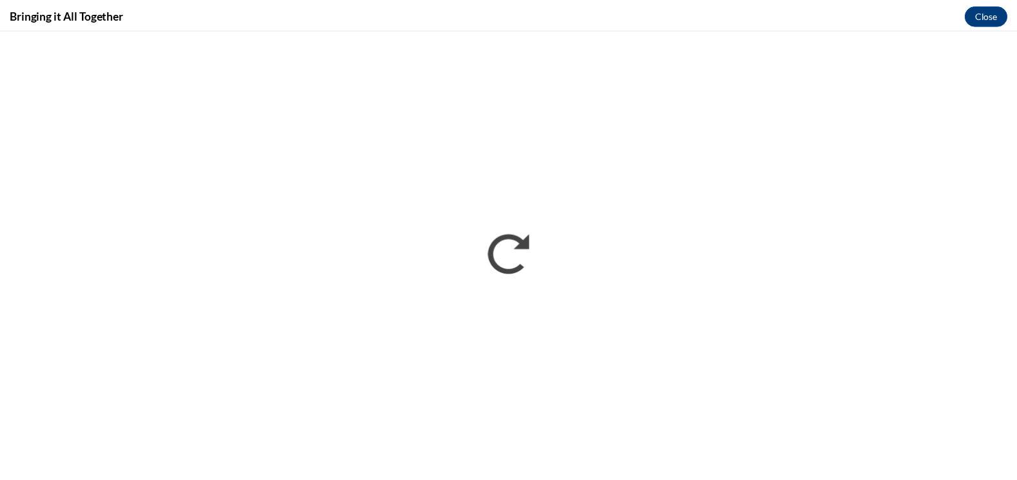
scroll to position [0, 0]
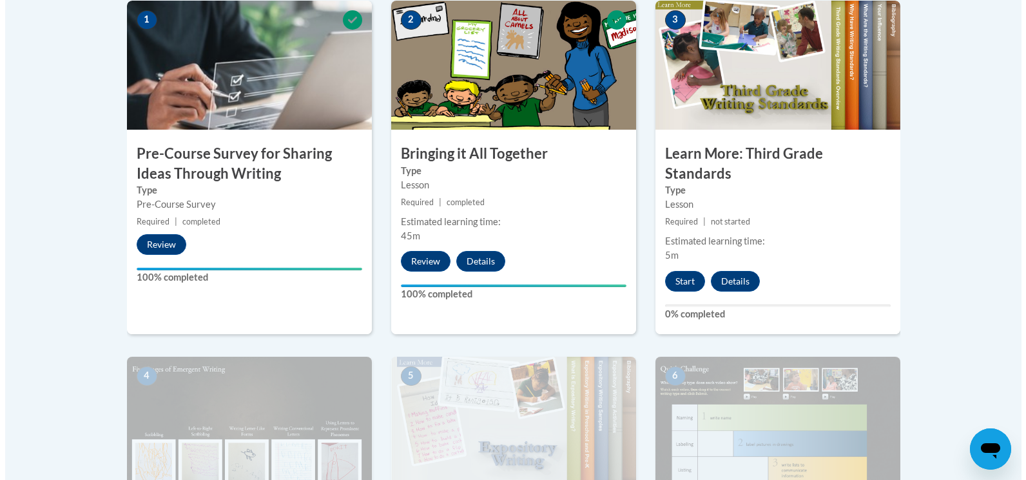
scroll to position [433, 0]
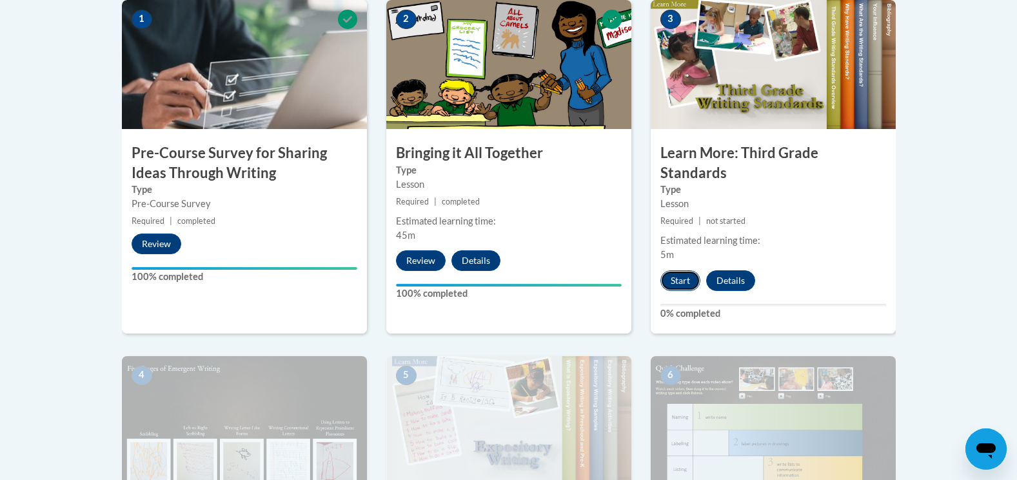
click at [679, 270] on button "Start" at bounding box center [680, 280] width 40 height 21
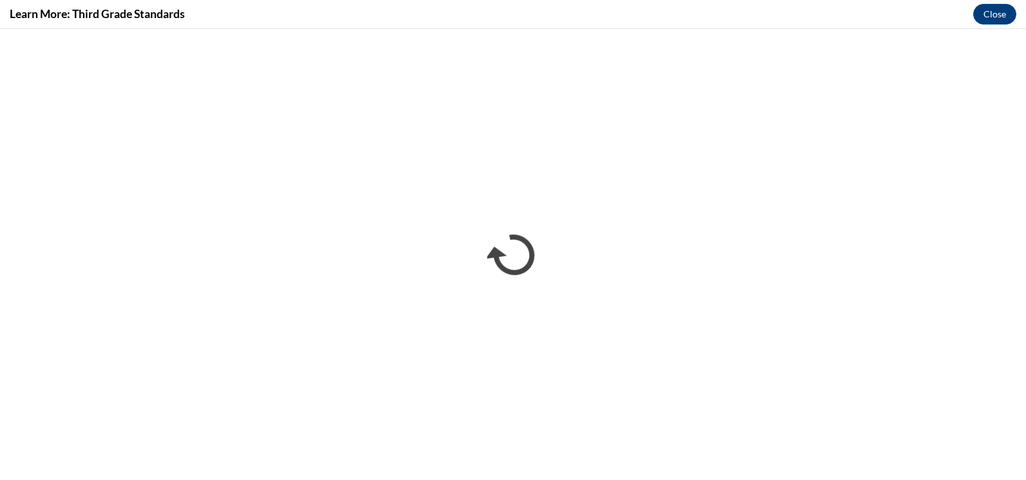
scroll to position [0, 0]
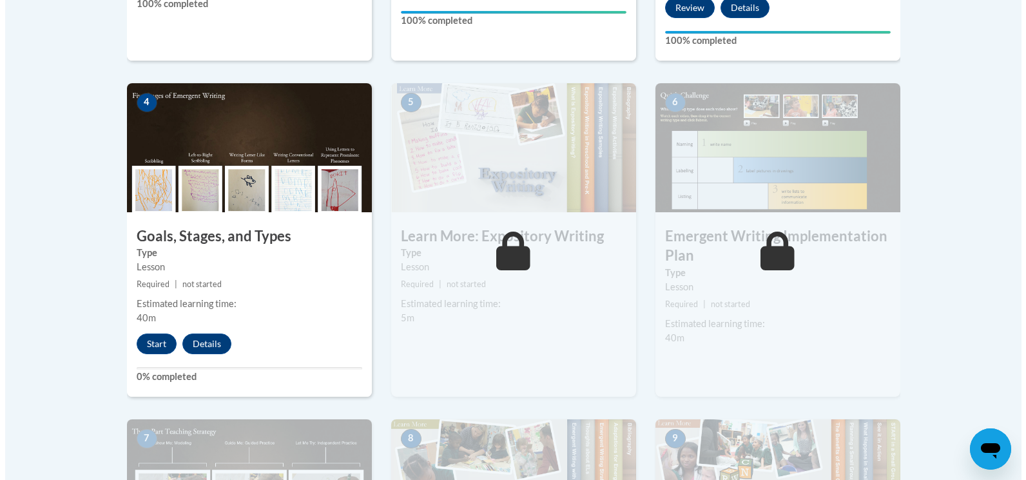
scroll to position [709, 0]
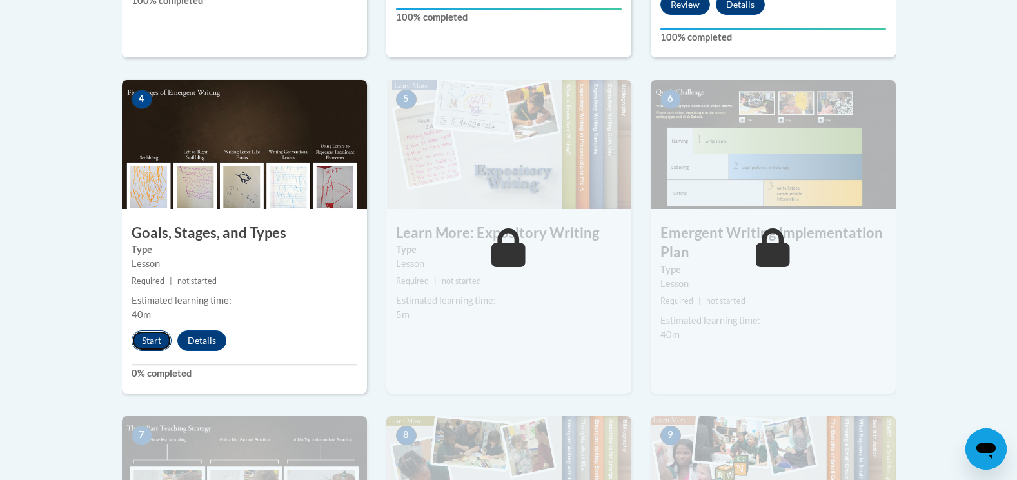
click at [146, 330] on button "Start" at bounding box center [151, 340] width 40 height 21
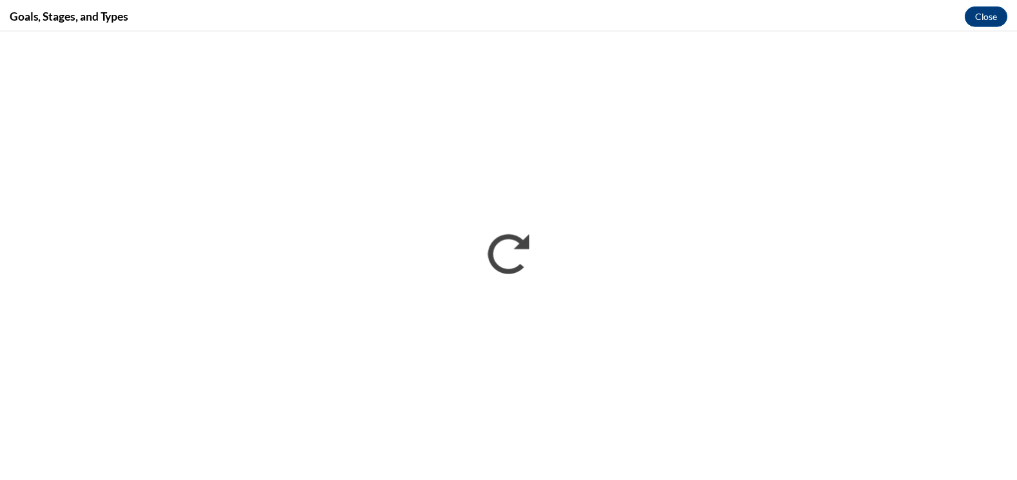
scroll to position [0, 0]
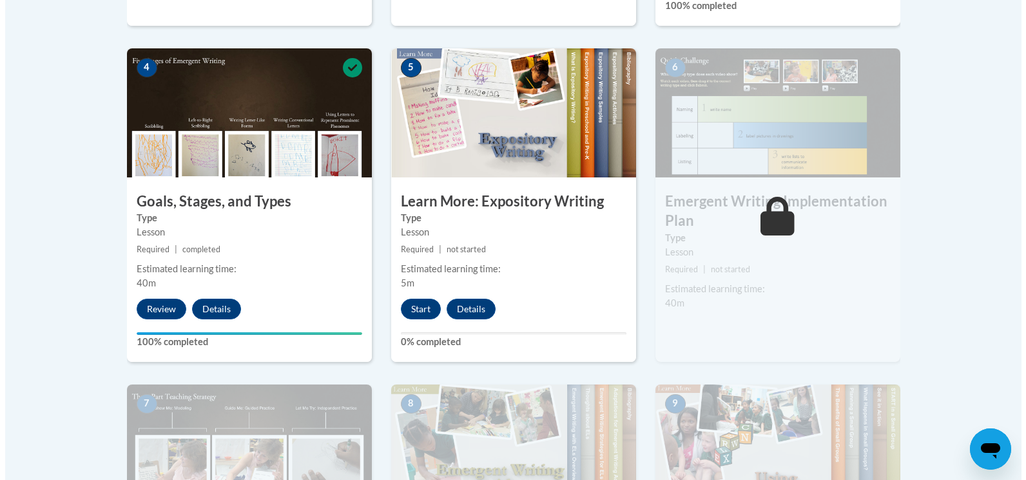
scroll to position [754, 0]
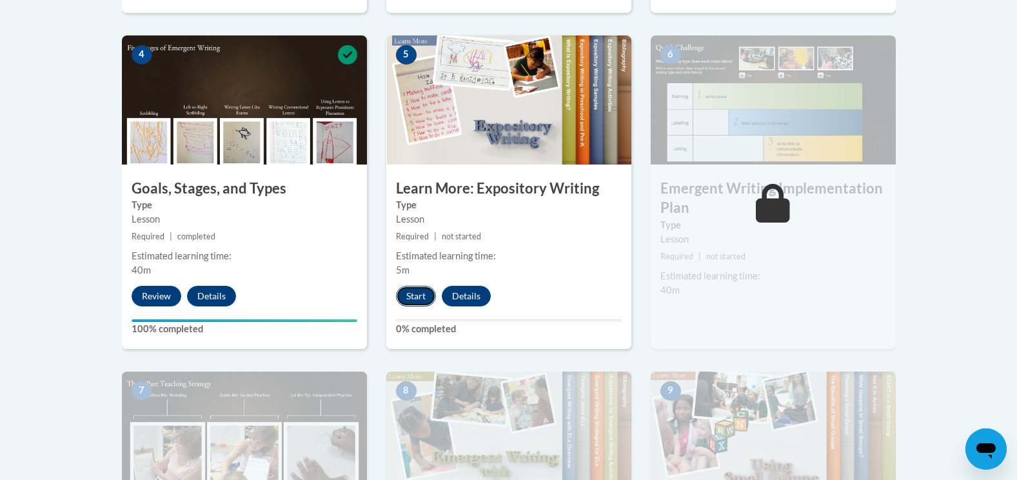
click at [426, 286] on button "Start" at bounding box center [416, 296] width 40 height 21
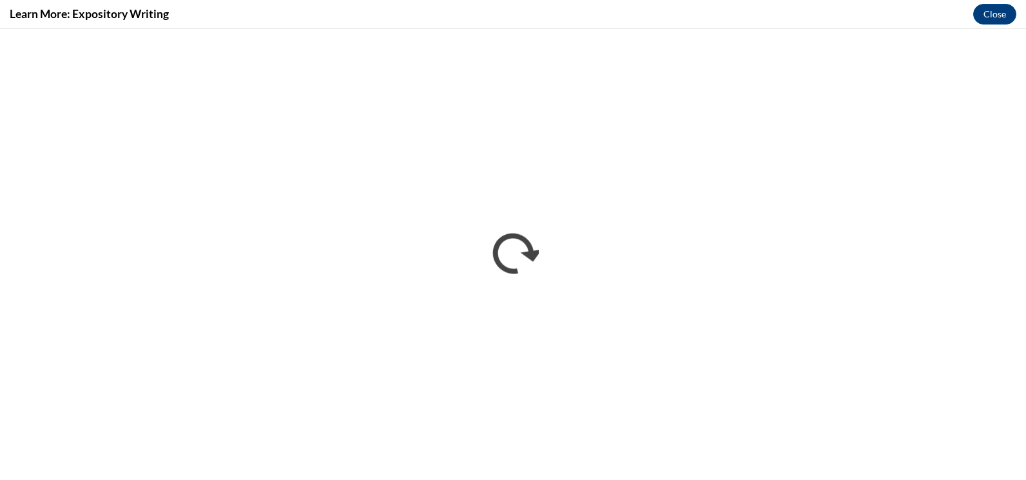
scroll to position [0, 0]
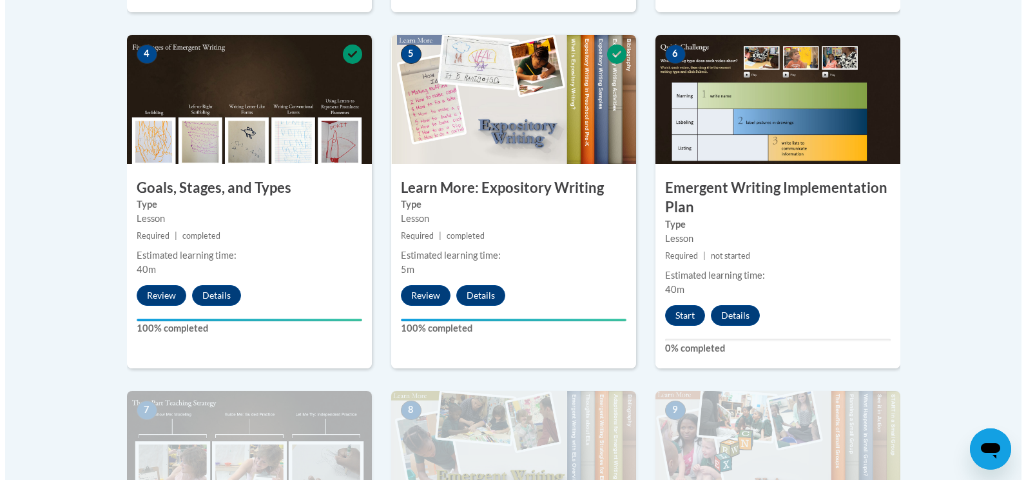
scroll to position [838, 0]
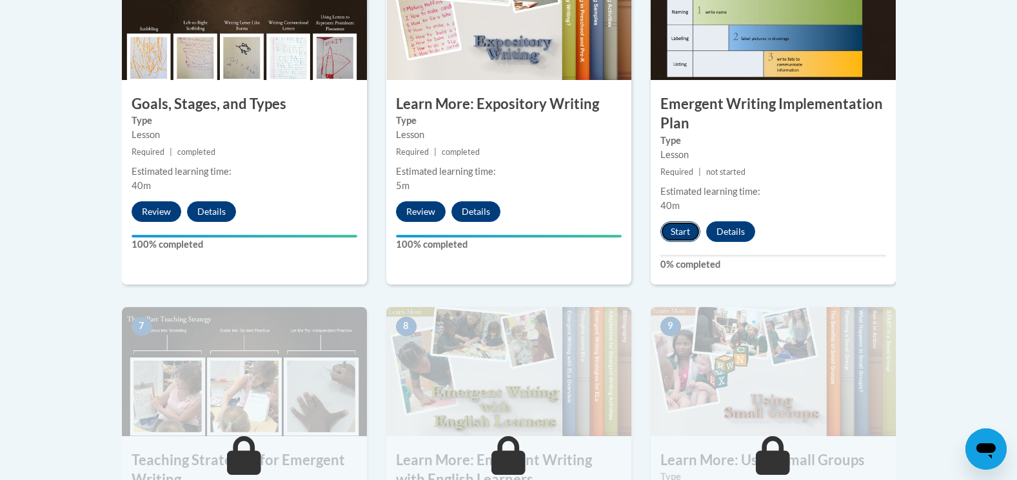
click at [672, 221] on button "Start" at bounding box center [680, 231] width 40 height 21
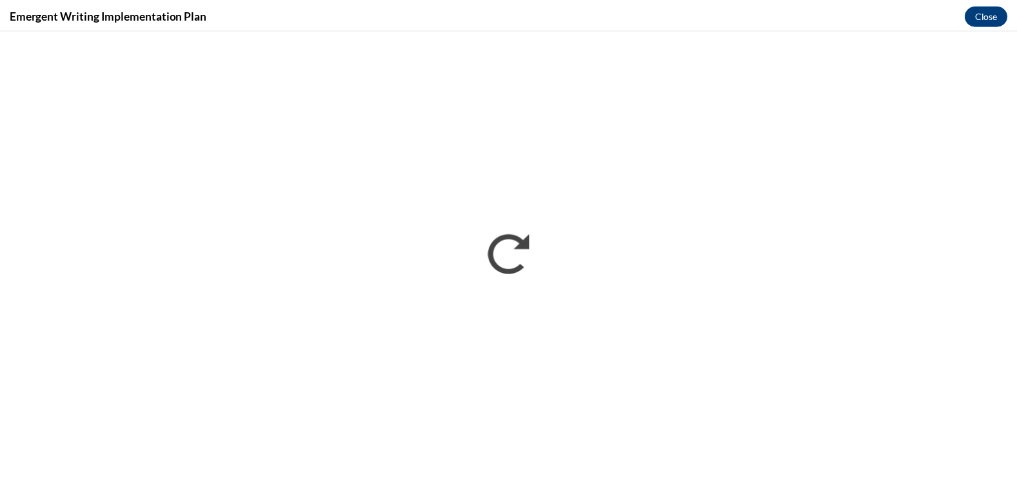
scroll to position [0, 0]
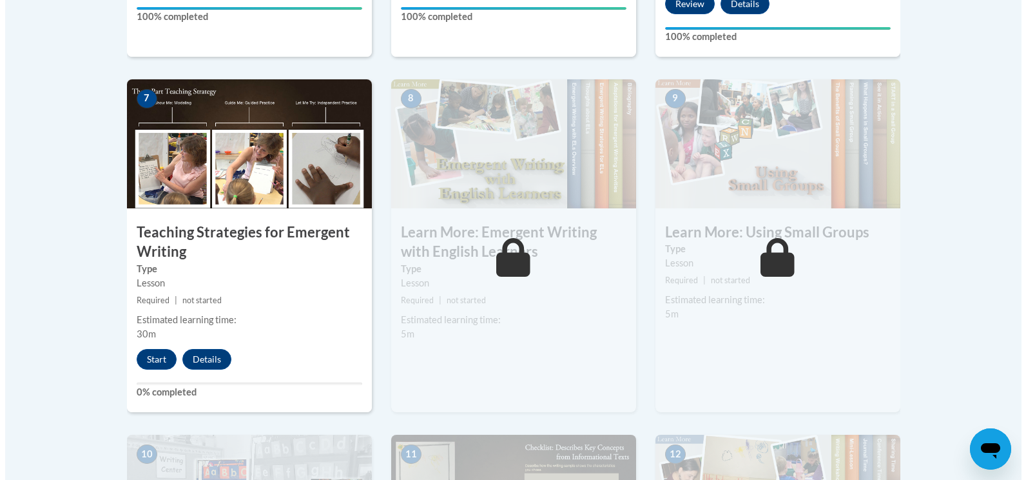
scroll to position [1096, 0]
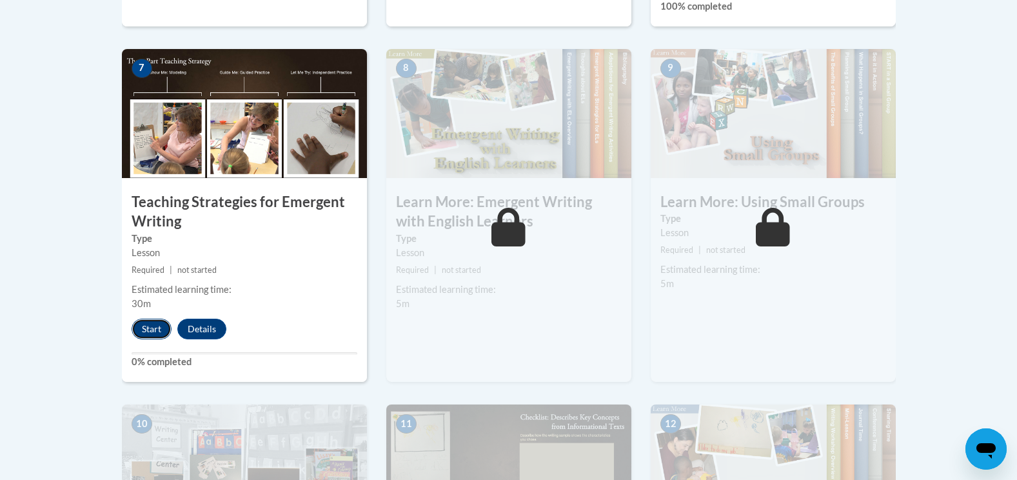
click at [145, 318] on button "Start" at bounding box center [151, 328] width 40 height 21
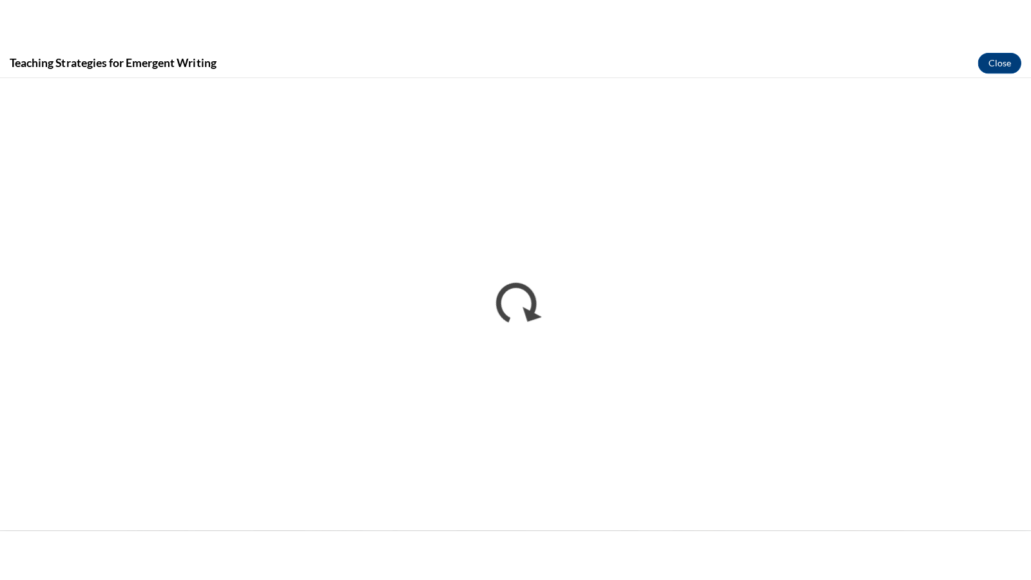
scroll to position [0, 0]
